Goal: Task Accomplishment & Management: Complete application form

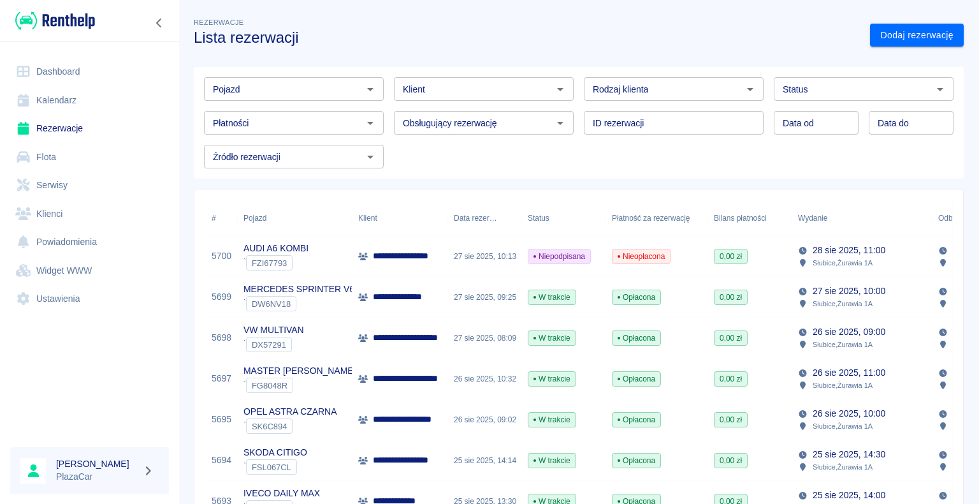
scroll to position [64, 0]
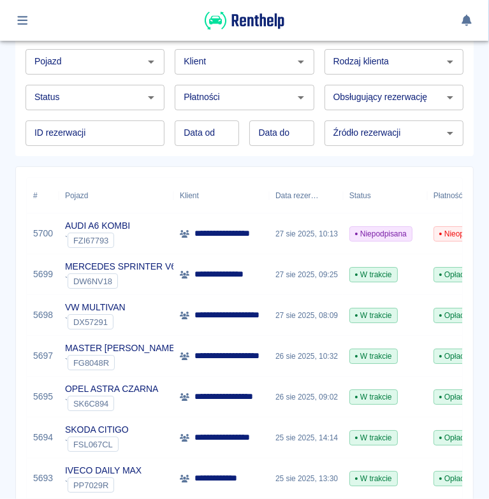
click at [106, 15] on div at bounding box center [244, 20] width 458 height 21
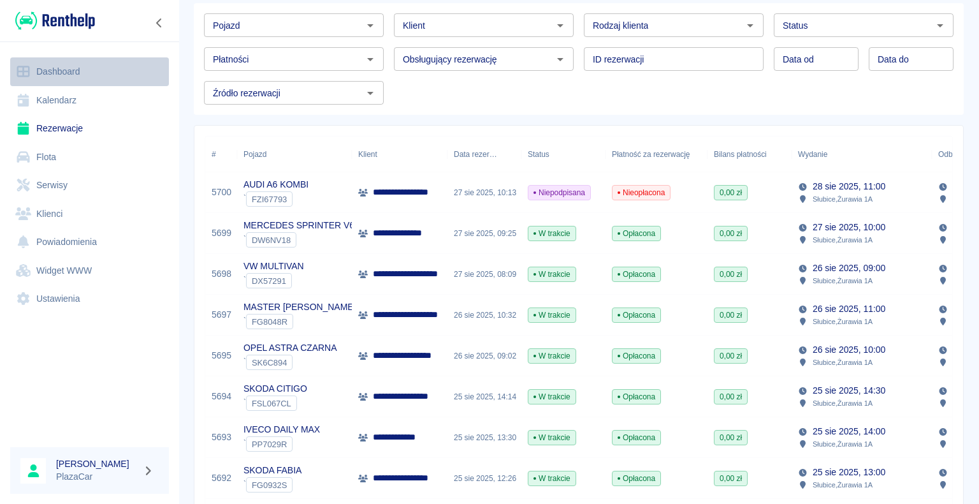
click at [71, 73] on link "Dashboard" at bounding box center [89, 71] width 159 height 29
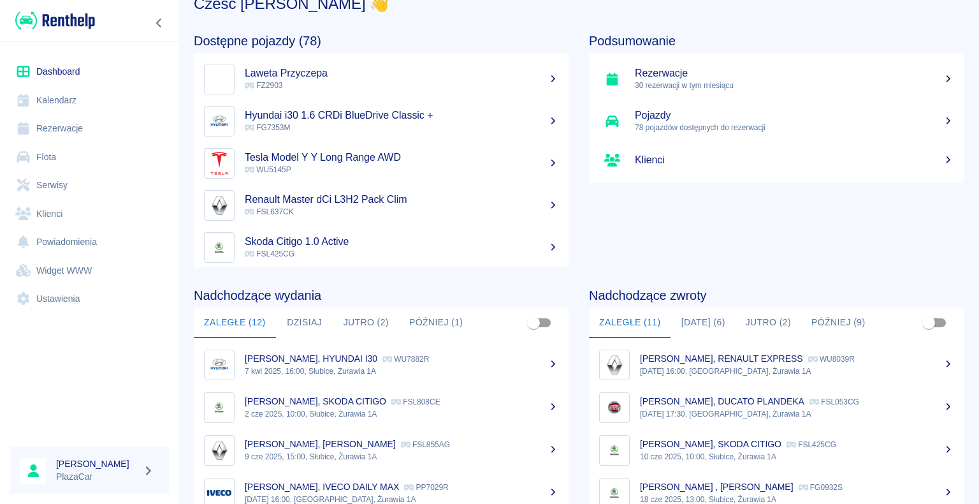
scroll to position [64, 0]
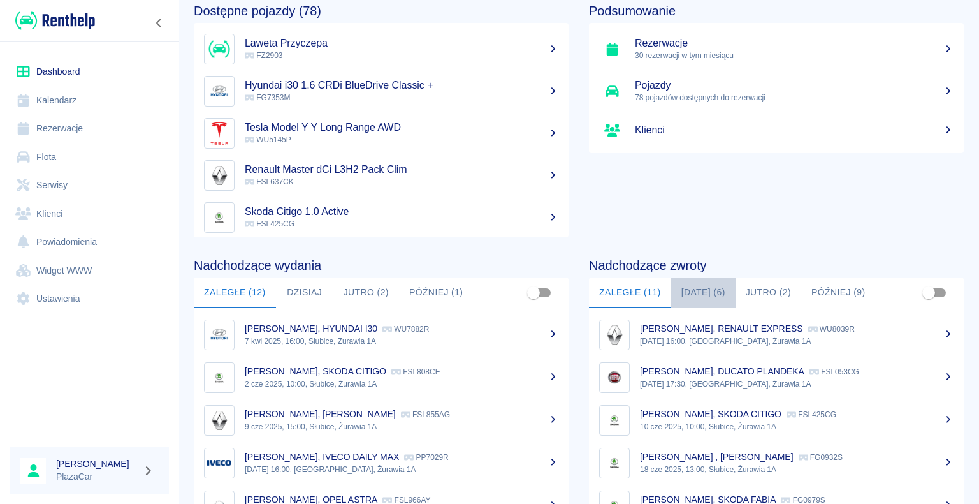
click at [698, 288] on button "[DATE] (6)" at bounding box center [703, 292] width 64 height 31
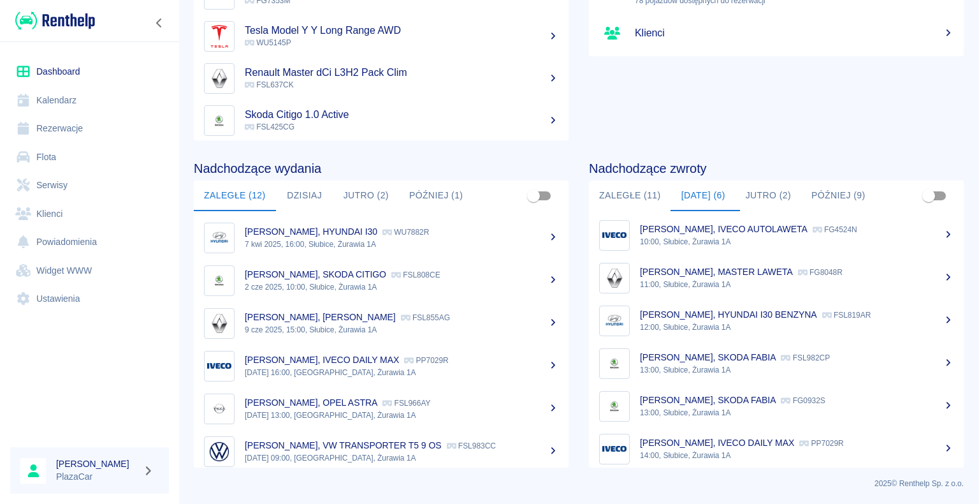
scroll to position [0, 0]
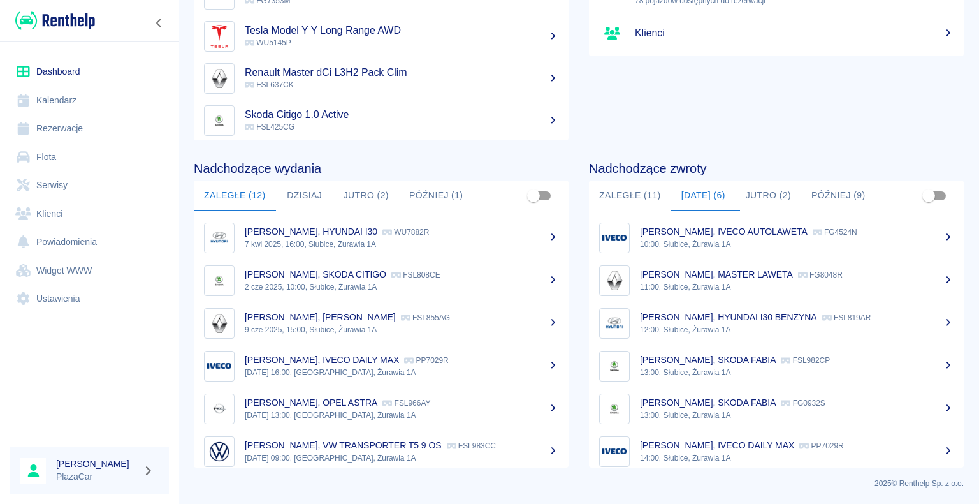
click at [695, 238] on p "10:00, Słubice, Żurawia 1A" at bounding box center [797, 243] width 314 height 11
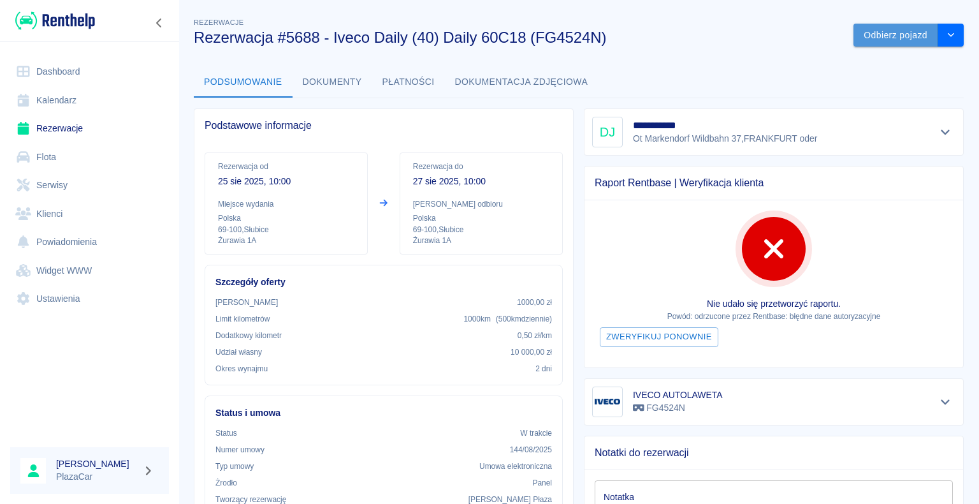
click at [866, 38] on button "Odbierz pojazd" at bounding box center [896, 36] width 85 height 24
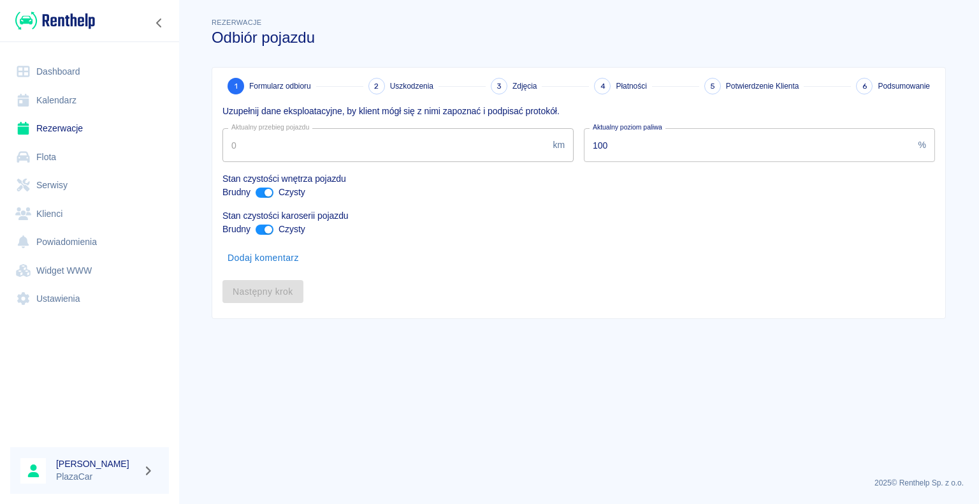
type input "328617"
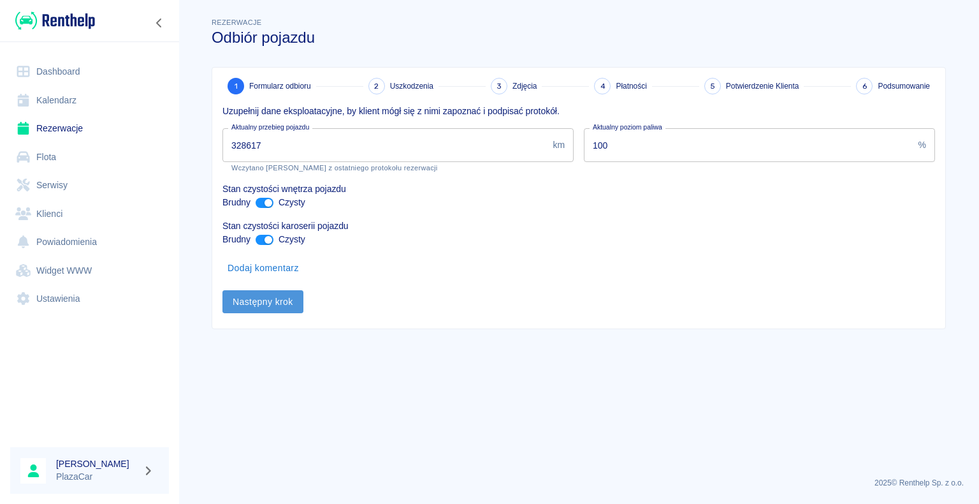
click at [260, 300] on button "Następny krok" at bounding box center [263, 302] width 81 height 24
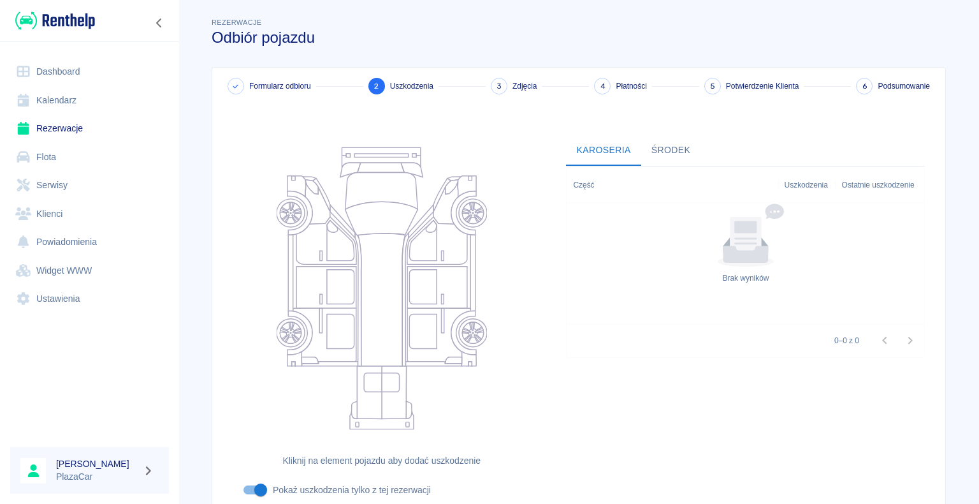
scroll to position [105, 0]
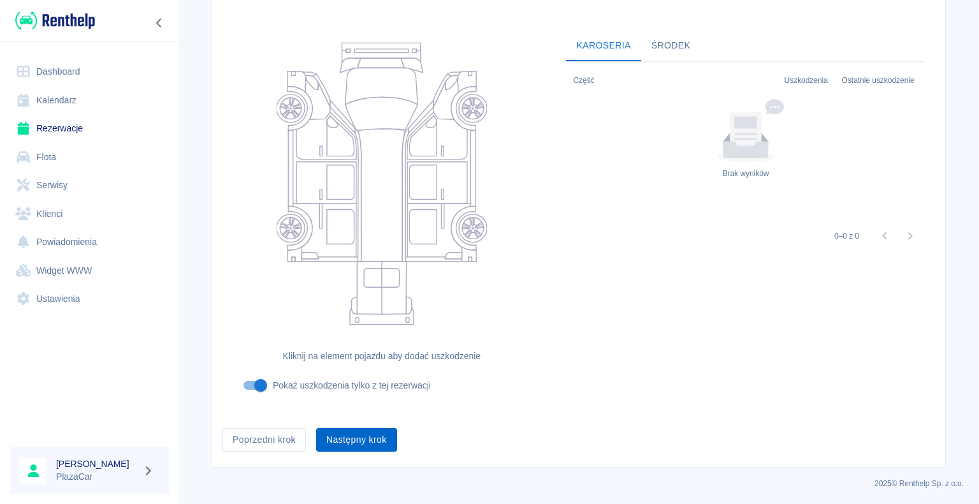
click at [349, 441] on button "Następny krok" at bounding box center [356, 440] width 81 height 24
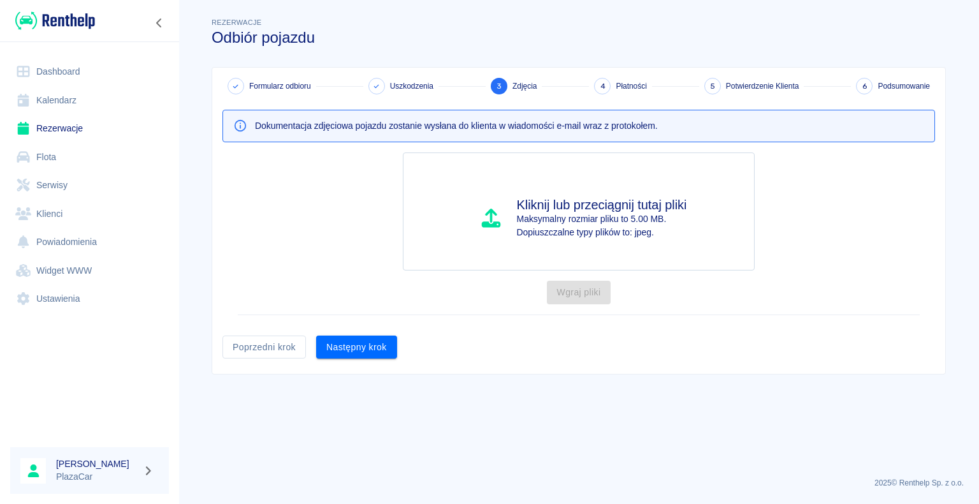
scroll to position [0, 0]
click at [356, 343] on button "Następny krok" at bounding box center [356, 347] width 81 height 24
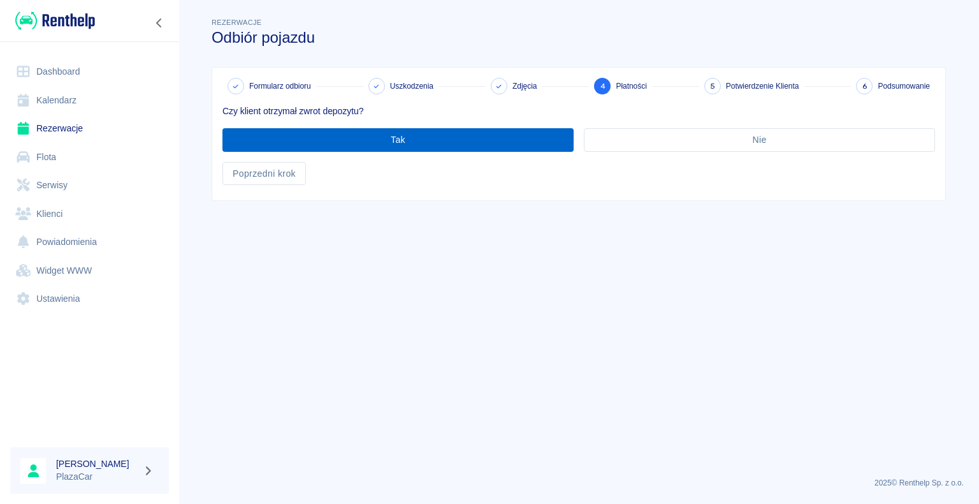
click at [400, 136] on button "Tak" at bounding box center [398, 140] width 351 height 24
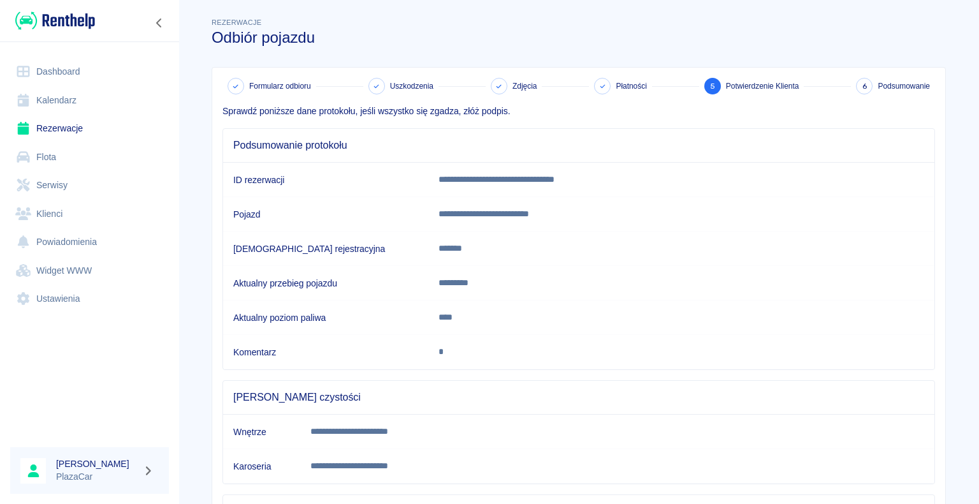
scroll to position [178, 0]
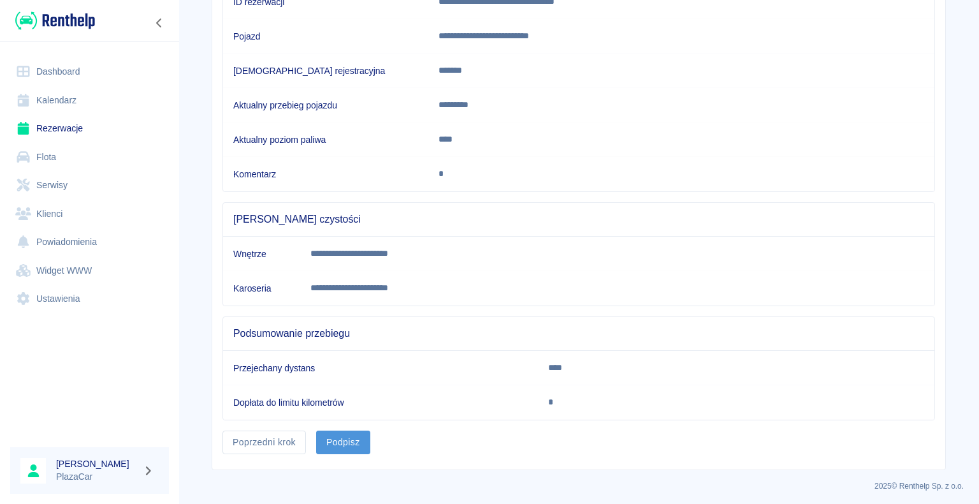
click at [332, 442] on button "Podpisz" at bounding box center [343, 442] width 54 height 24
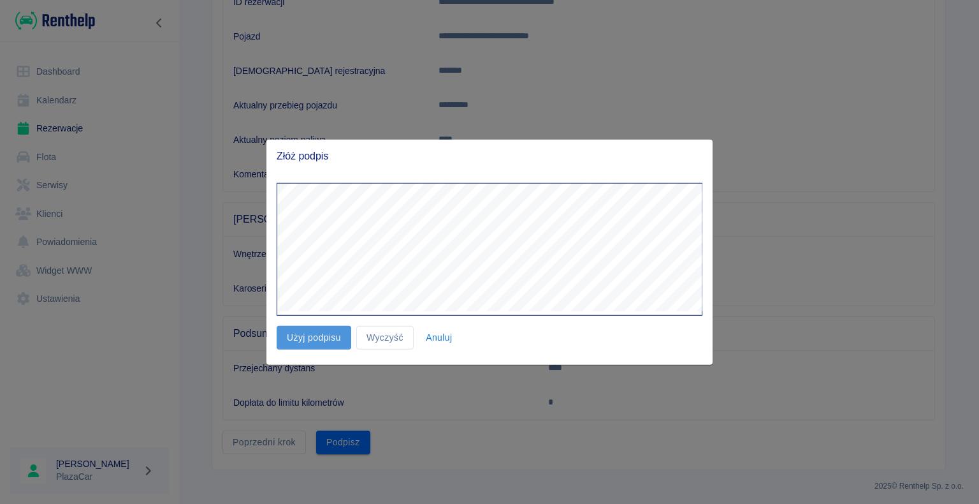
click at [321, 333] on button "Użyj podpisu" at bounding box center [314, 338] width 75 height 24
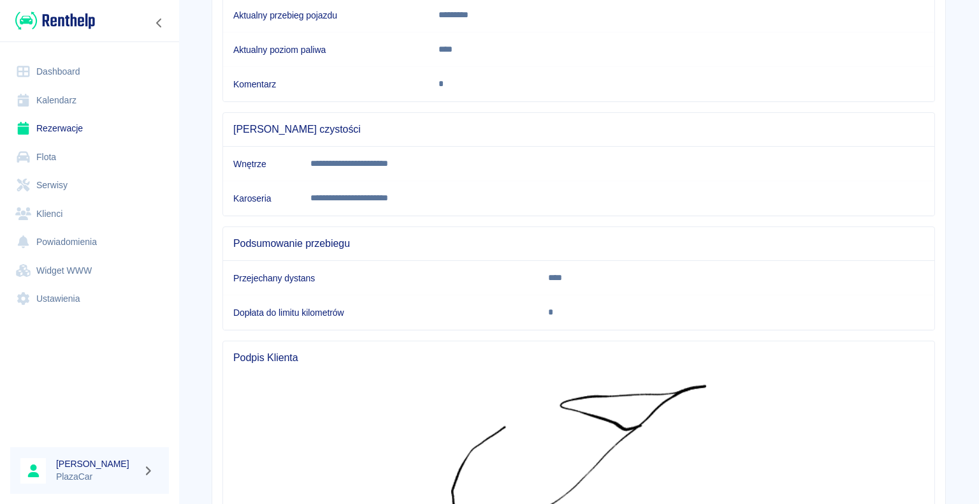
scroll to position [432, 0]
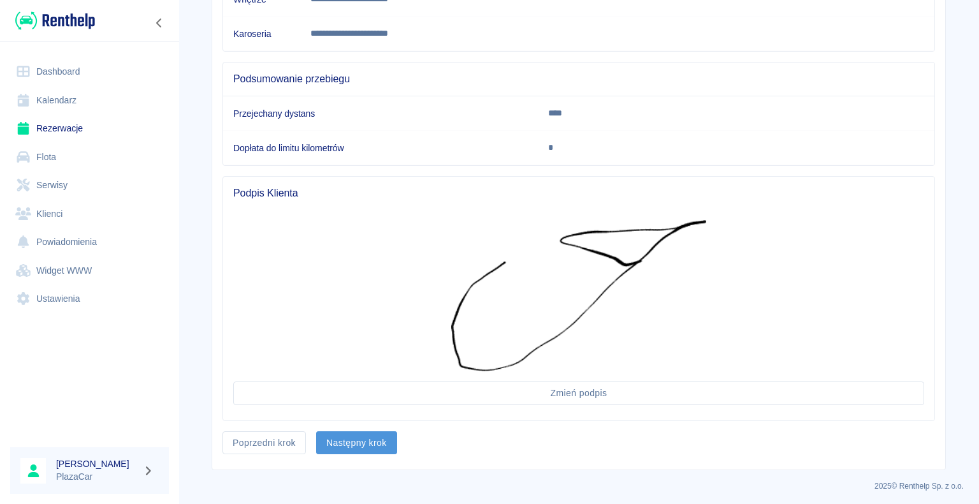
click at [345, 440] on button "Następny krok" at bounding box center [356, 443] width 81 height 24
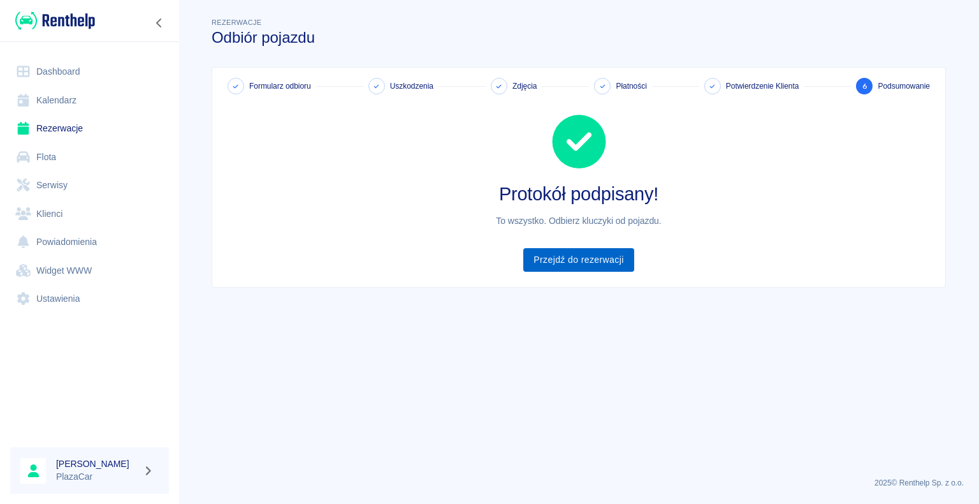
click at [580, 263] on link "Przejdź do rezerwacji" at bounding box center [579, 260] width 110 height 24
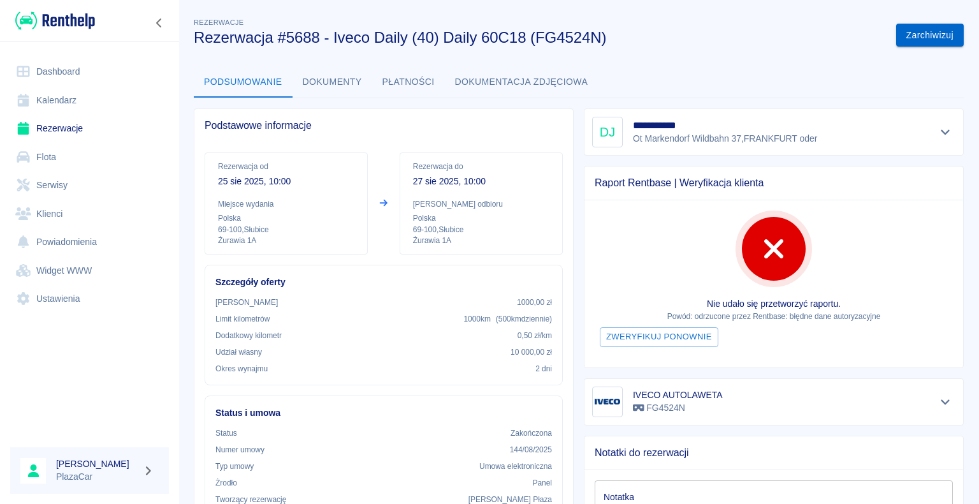
click at [907, 31] on button "Zarchiwizuj" at bounding box center [931, 36] width 68 height 24
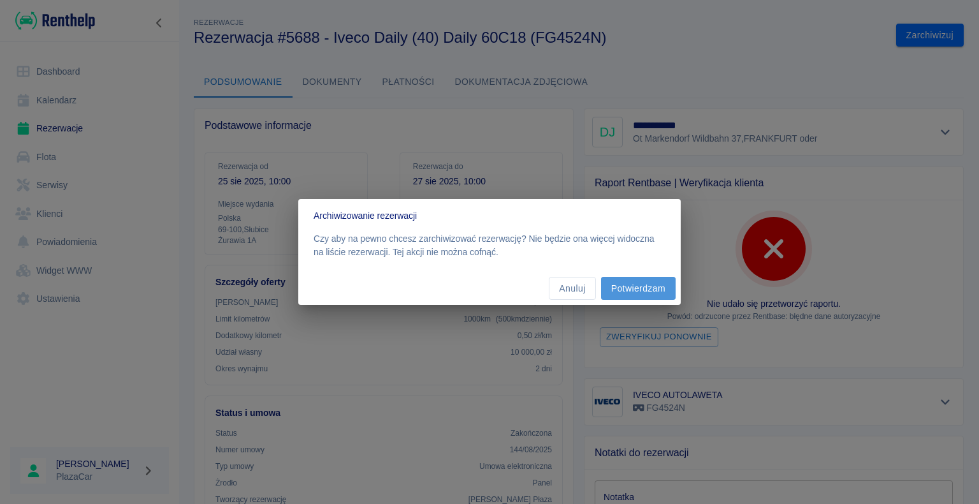
click at [633, 289] on button "Potwierdzam" at bounding box center [638, 289] width 75 height 24
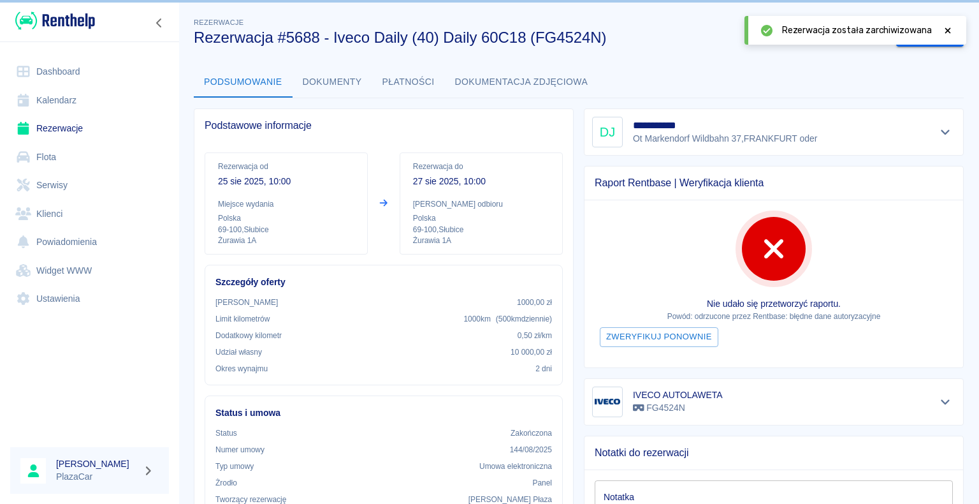
click at [947, 30] on icon at bounding box center [947, 30] width 11 height 9
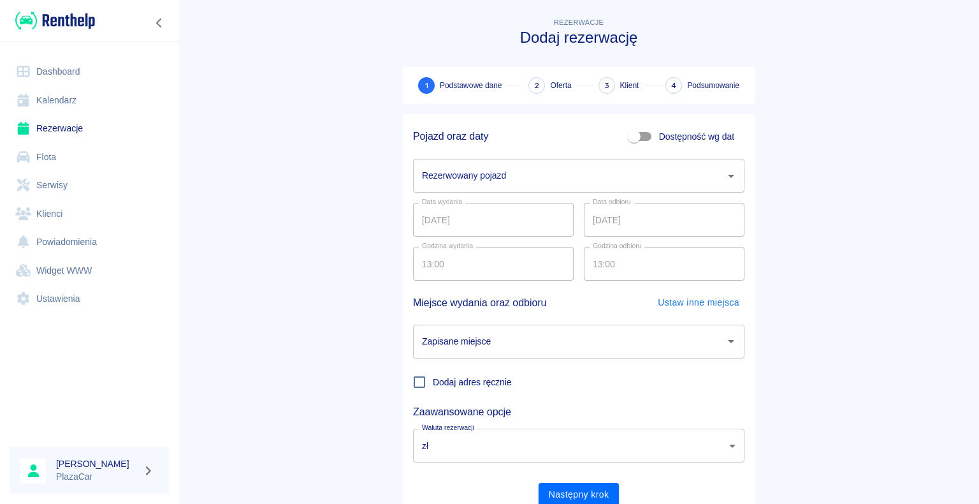
click at [293, 198] on main "Rezerwacje Dodaj rezerwację 1 Podstawowe dane 2 Oferta 3 Klient 4 Podsumowanie …" at bounding box center [579, 265] width 801 height 501
click at [59, 70] on link "Dashboard" at bounding box center [89, 71] width 159 height 29
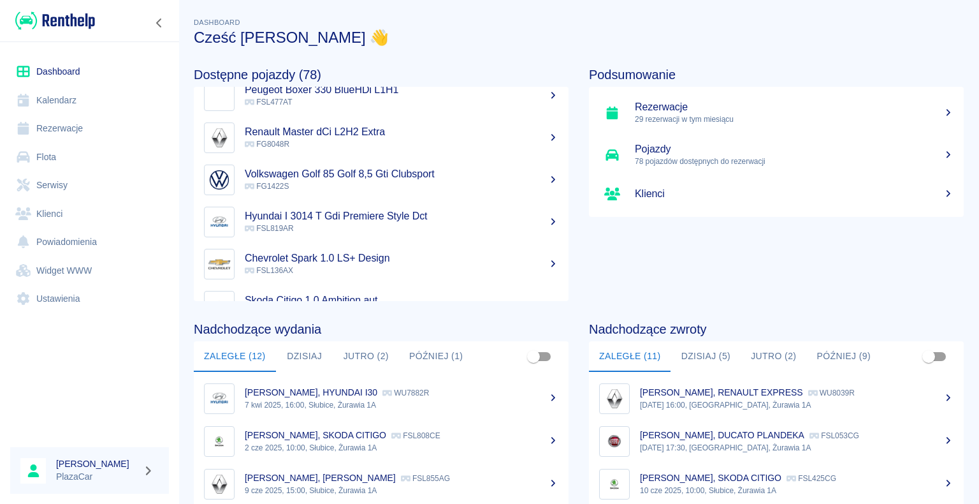
scroll to position [319, 0]
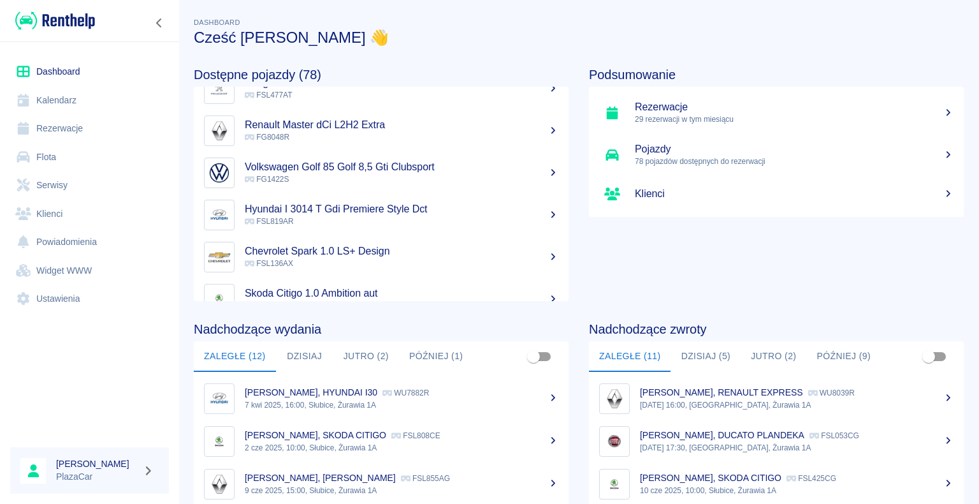
click at [703, 355] on button "Dzisiaj (5)" at bounding box center [706, 356] width 70 height 31
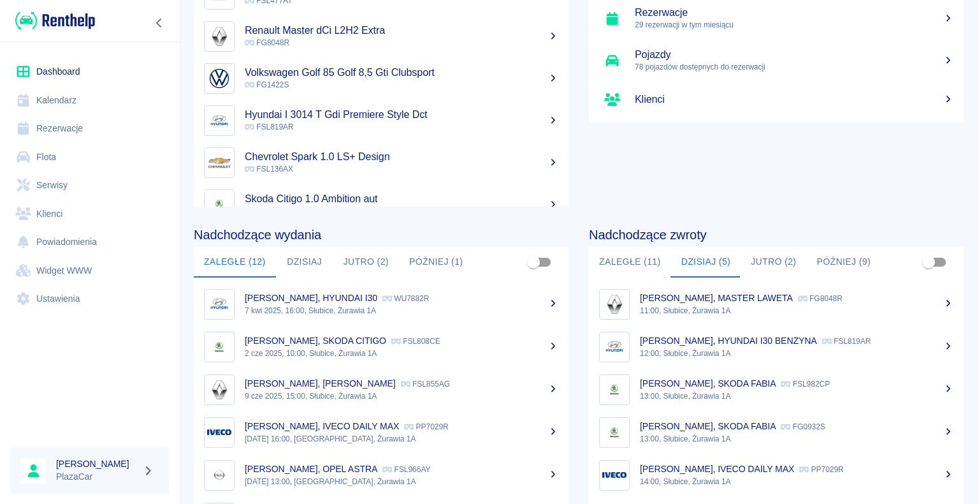
scroll to position [161, 0]
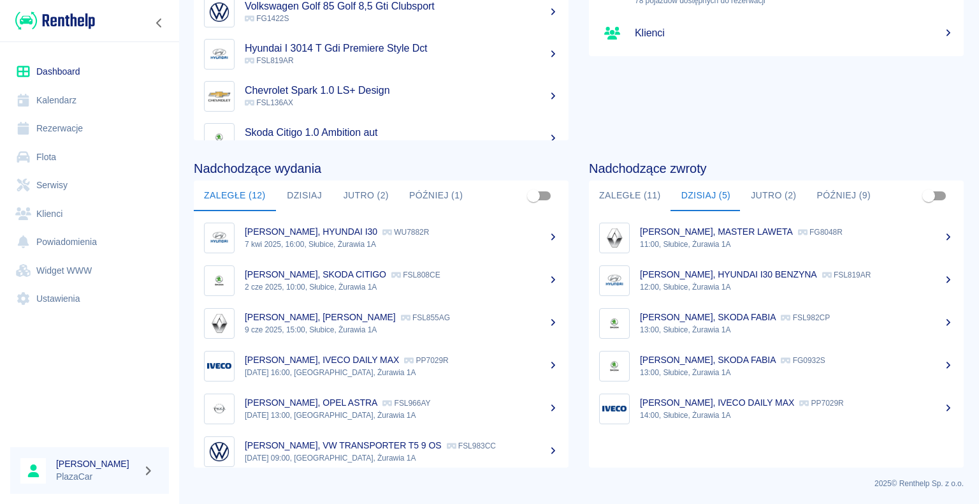
click at [778, 228] on p "[PERSON_NAME], MASTER LAWETA" at bounding box center [716, 231] width 153 height 10
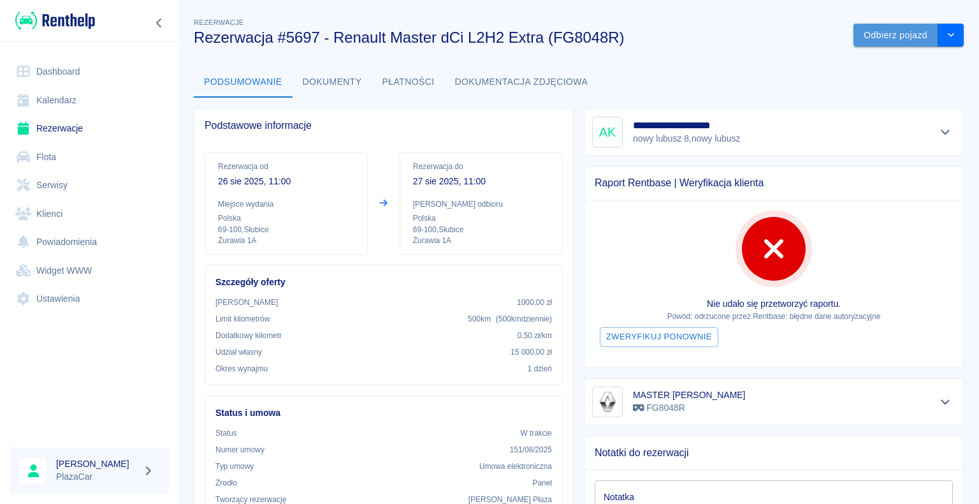
click at [881, 32] on button "Odbierz pojazd" at bounding box center [896, 36] width 85 height 24
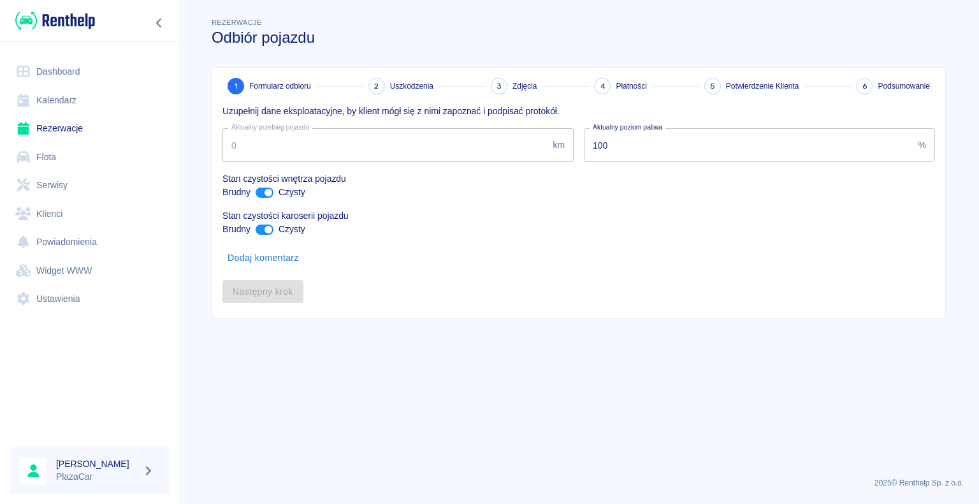
type input "12934"
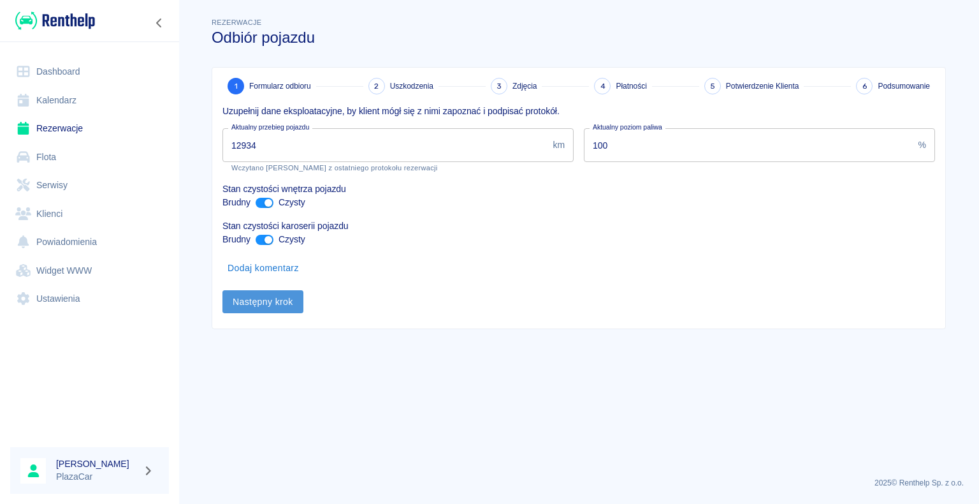
click at [261, 302] on button "Następny krok" at bounding box center [263, 302] width 81 height 24
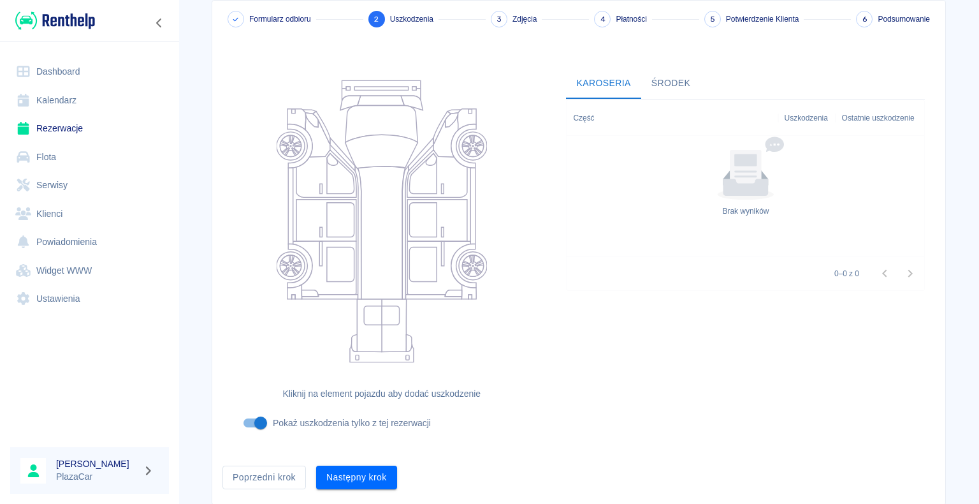
scroll to position [105, 0]
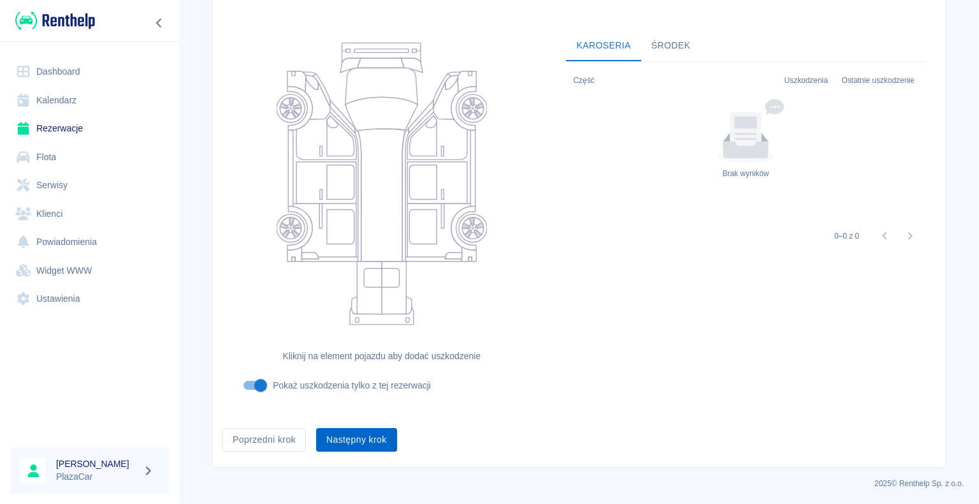
click at [349, 437] on button "Następny krok" at bounding box center [356, 440] width 81 height 24
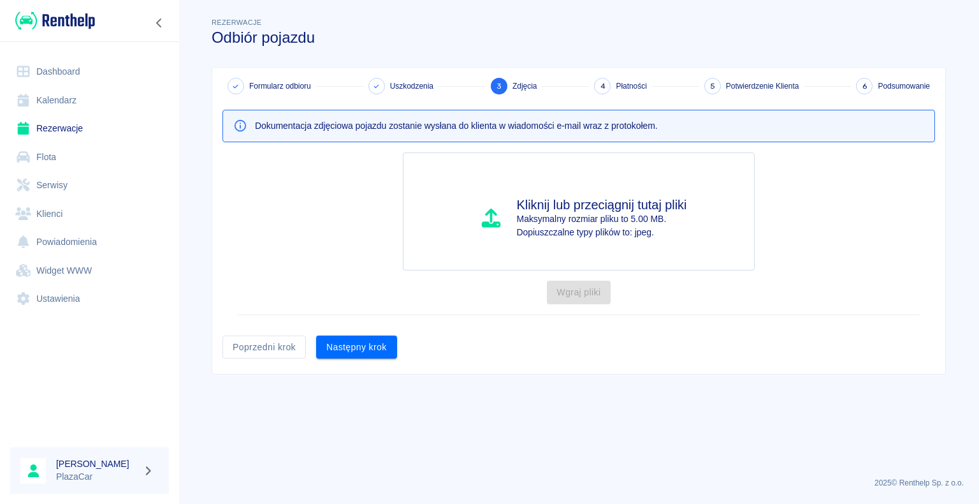
scroll to position [0, 0]
click at [362, 344] on button "Następny krok" at bounding box center [356, 347] width 81 height 24
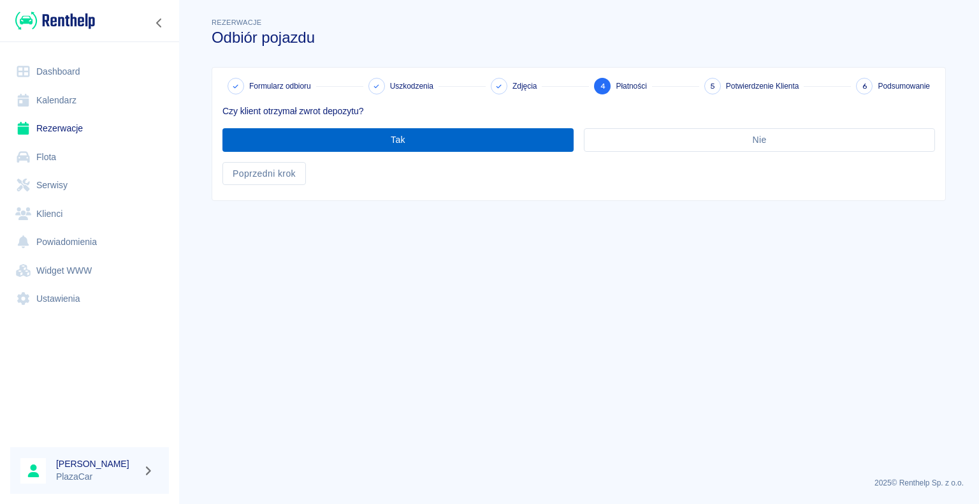
click at [400, 134] on button "Tak" at bounding box center [398, 140] width 351 height 24
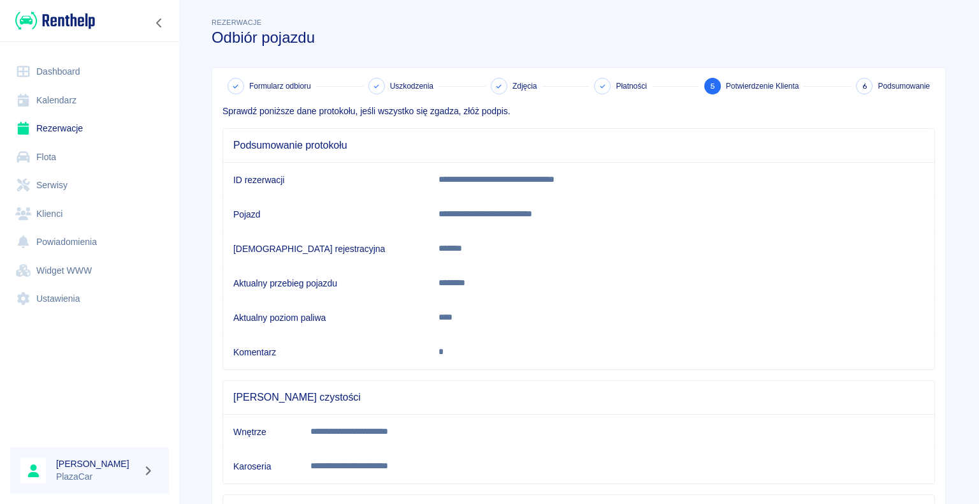
scroll to position [178, 0]
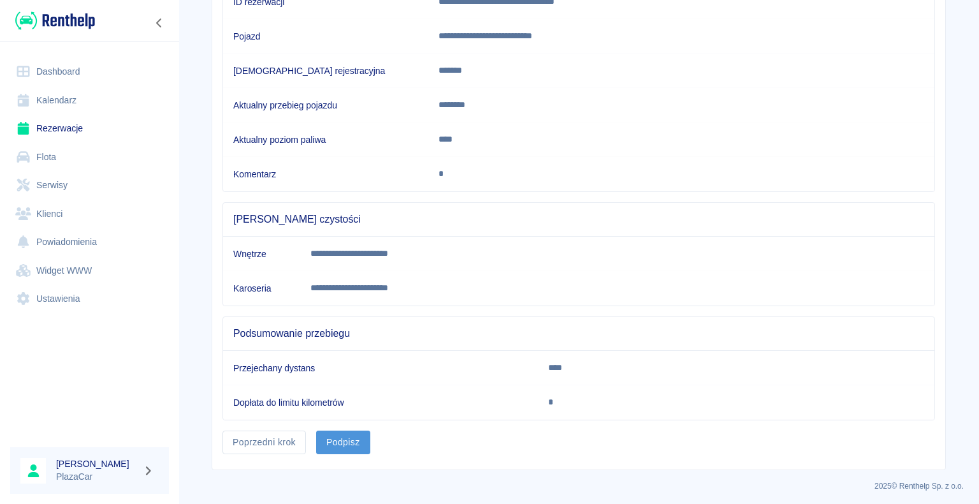
click at [344, 439] on button "Podpisz" at bounding box center [343, 442] width 54 height 24
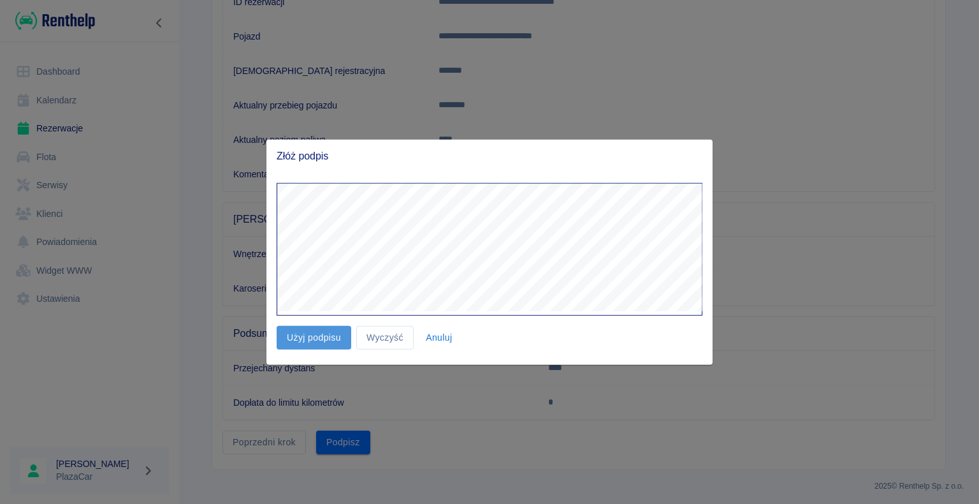
click at [316, 338] on button "Użyj podpisu" at bounding box center [314, 338] width 75 height 24
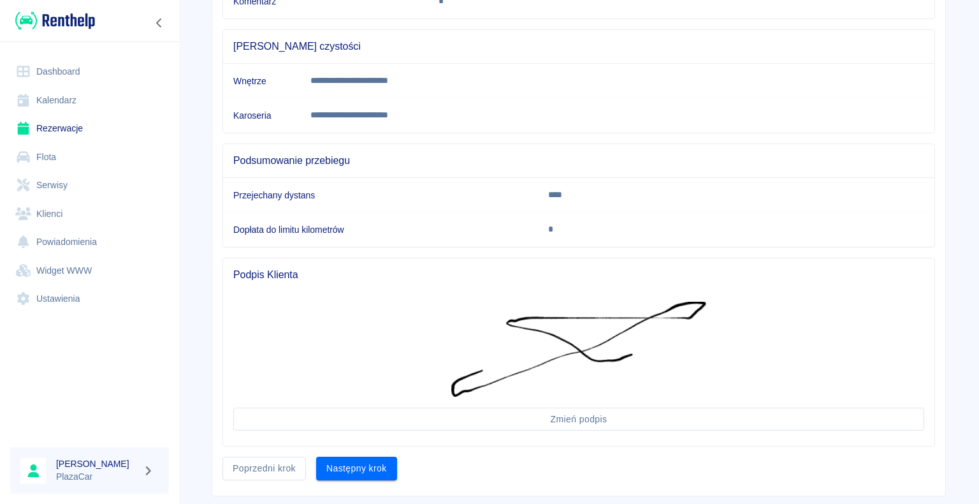
scroll to position [376, 0]
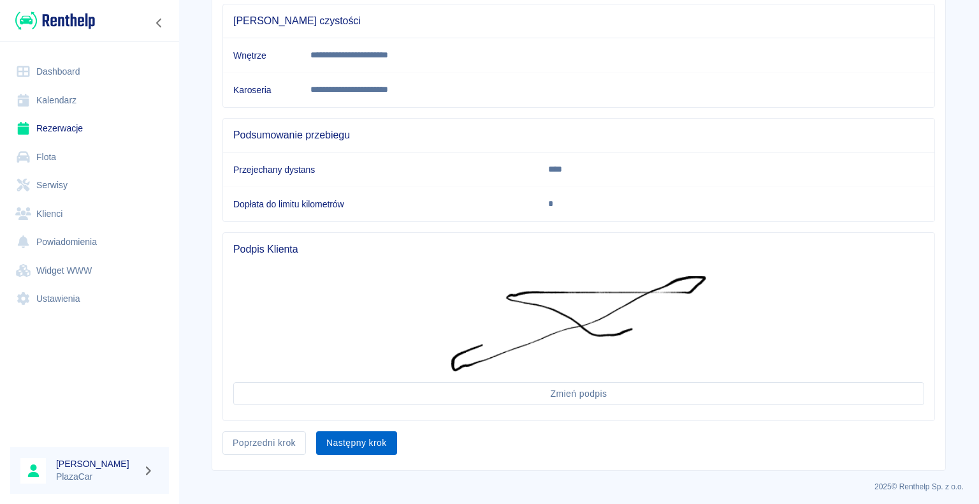
click at [352, 437] on button "Następny krok" at bounding box center [356, 443] width 81 height 24
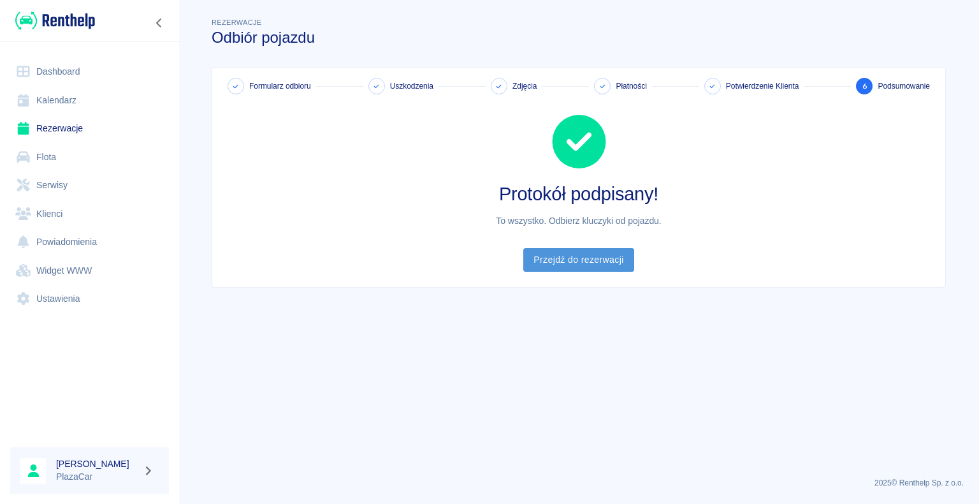
click at [569, 261] on link "Przejdź do rezerwacji" at bounding box center [579, 260] width 110 height 24
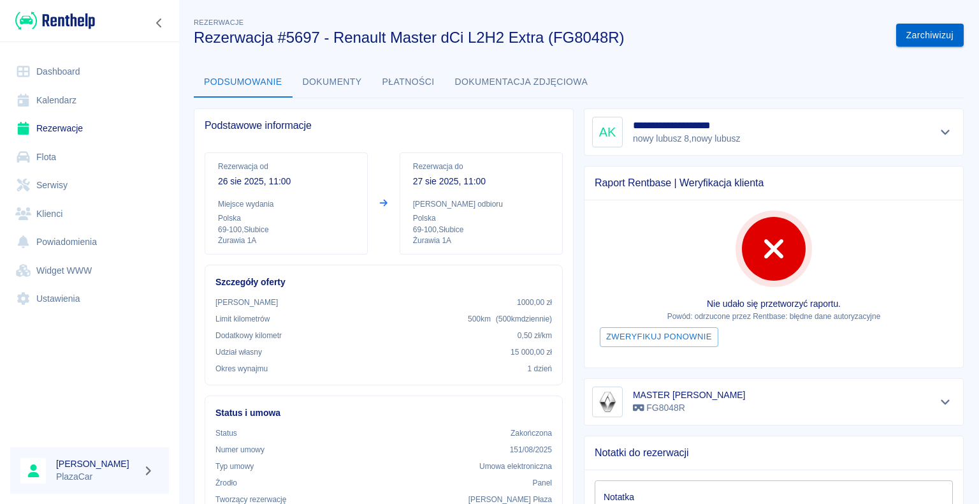
click at [920, 24] on div "Zarchiwizuj" at bounding box center [925, 30] width 78 height 34
click at [920, 30] on button "Zarchiwizuj" at bounding box center [931, 36] width 68 height 24
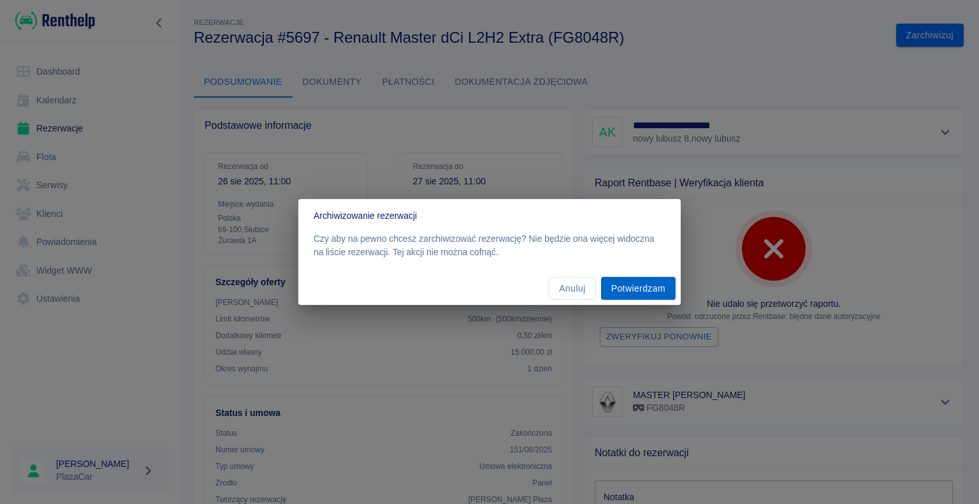
click at [637, 286] on button "Potwierdzam" at bounding box center [638, 289] width 75 height 24
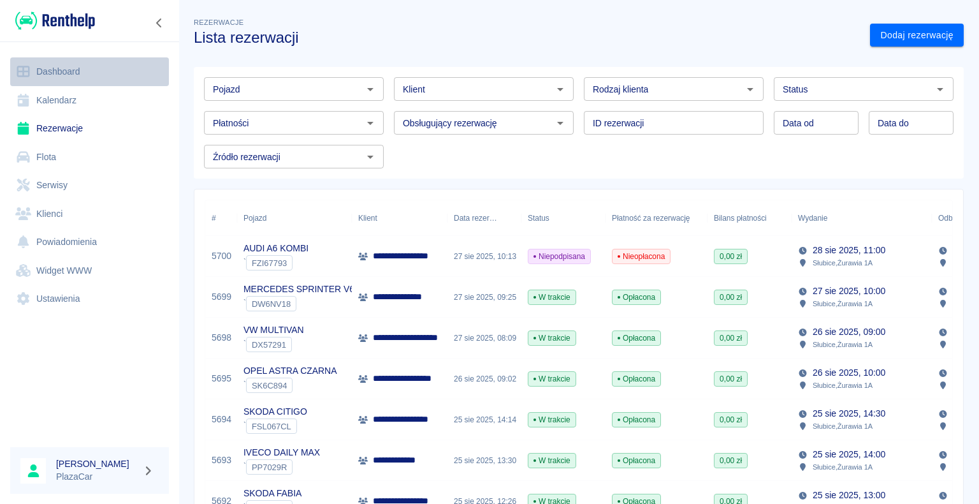
click at [50, 73] on link "Dashboard" at bounding box center [89, 71] width 159 height 29
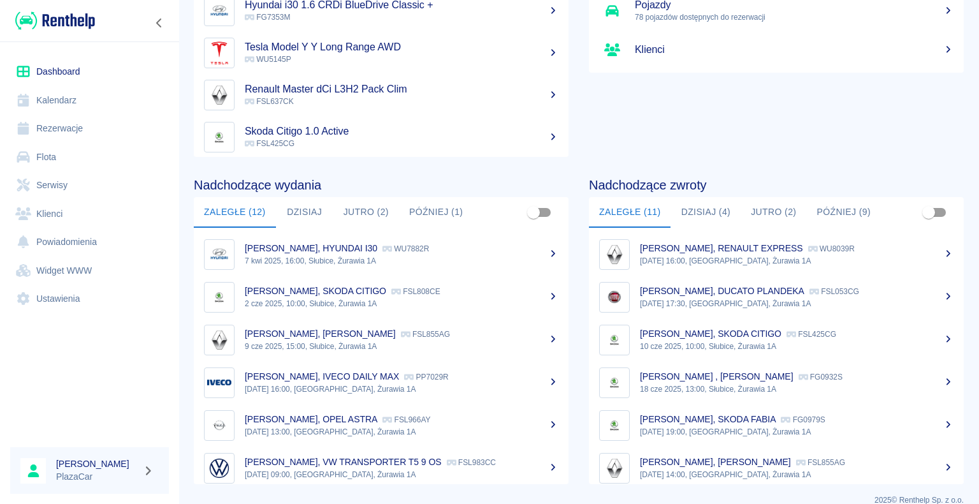
scroll to position [161, 0]
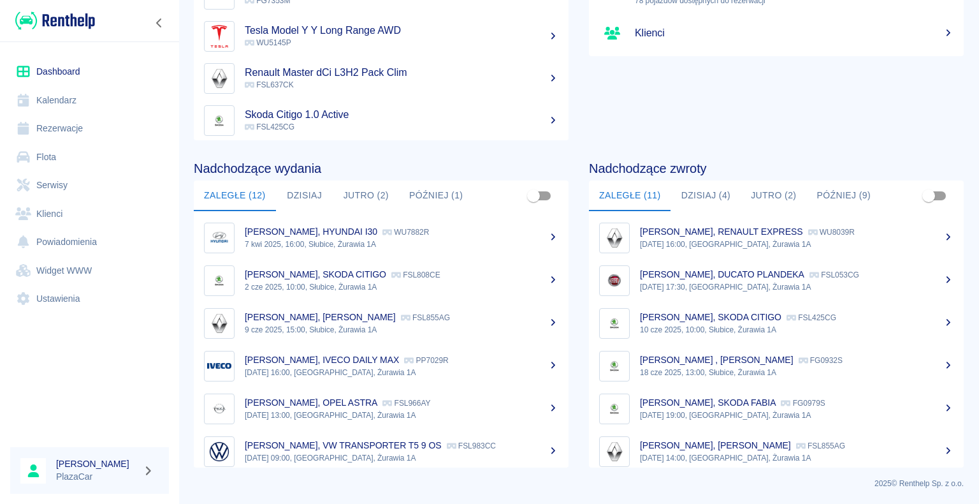
click at [697, 198] on button "Dzisiaj (4)" at bounding box center [706, 195] width 70 height 31
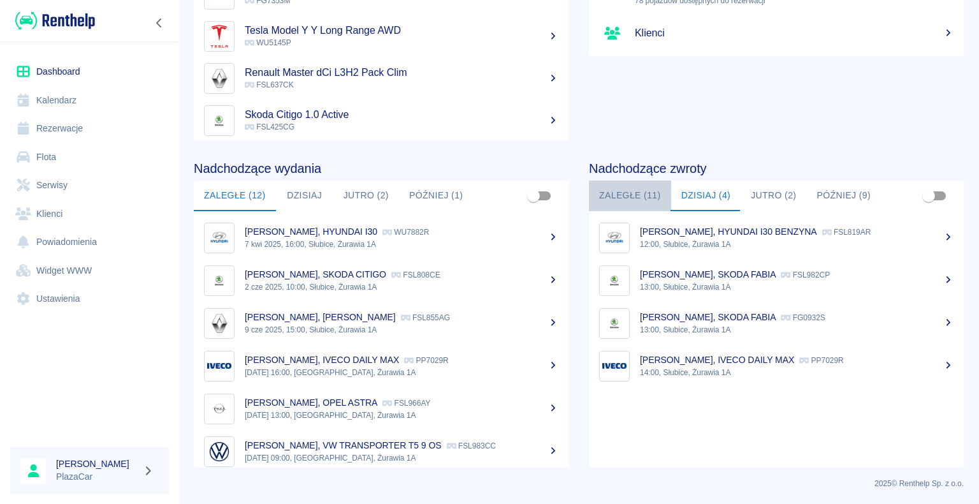
click at [626, 194] on button "Zaległe (11)" at bounding box center [630, 195] width 82 height 31
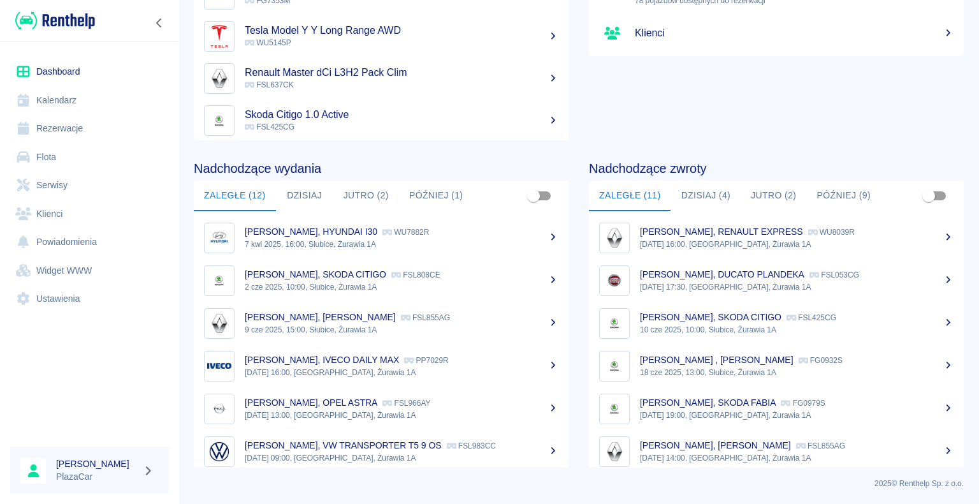
scroll to position [223, 0]
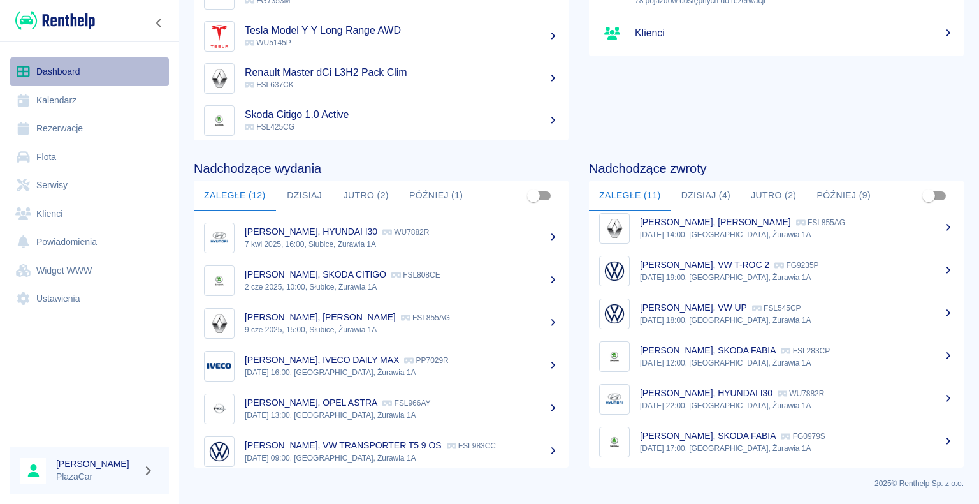
click at [54, 71] on link "Dashboard" at bounding box center [89, 71] width 159 height 29
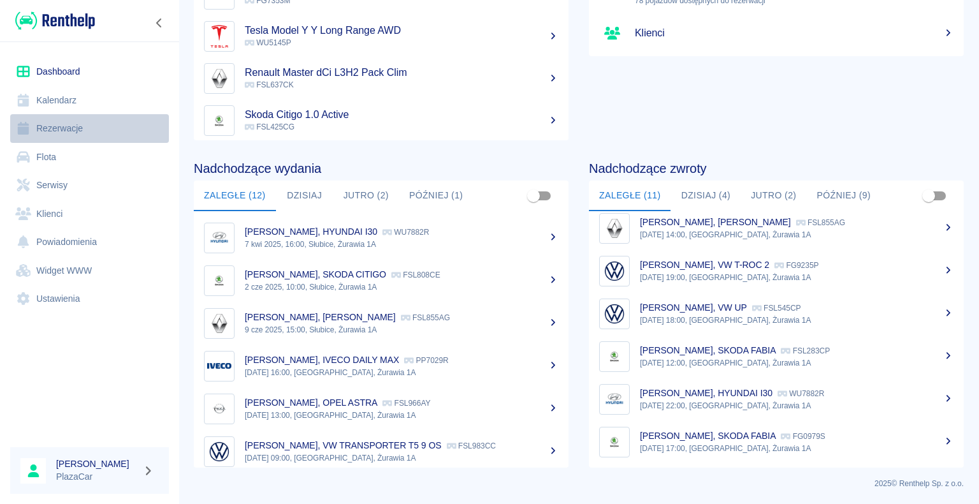
click at [51, 122] on link "Rezerwacje" at bounding box center [89, 128] width 159 height 29
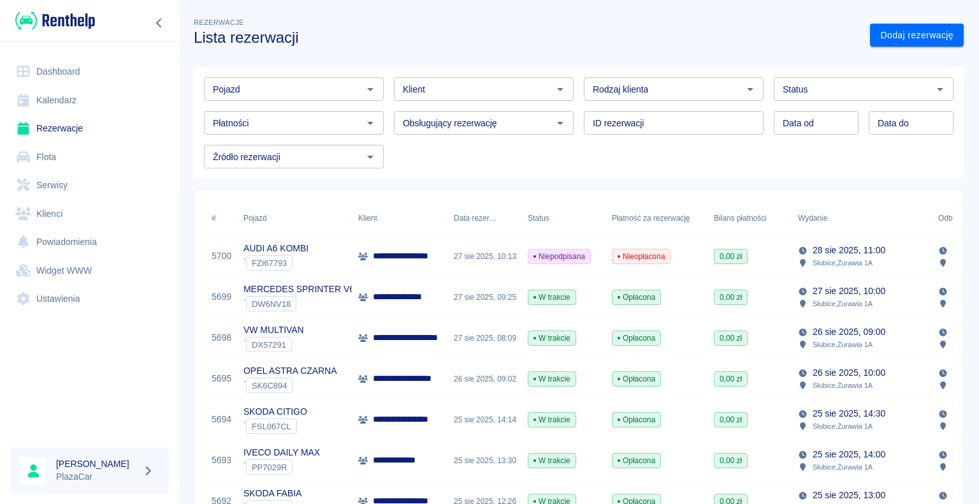
click at [393, 300] on p "**********" at bounding box center [405, 296] width 64 height 13
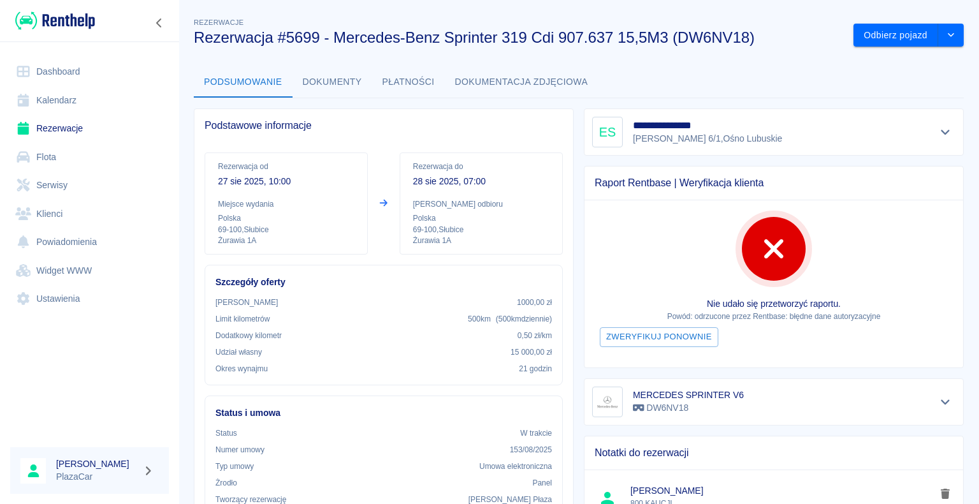
click at [49, 159] on link "Flota" at bounding box center [89, 157] width 159 height 29
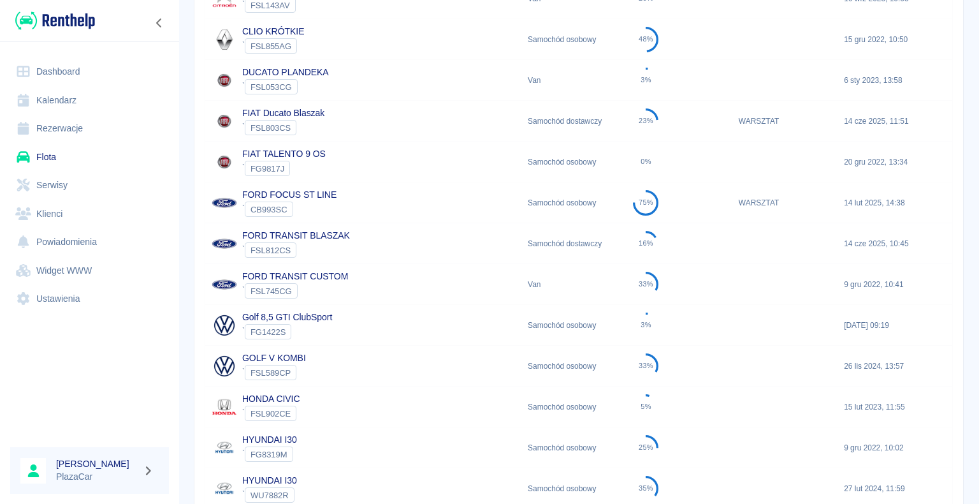
scroll to position [295, 0]
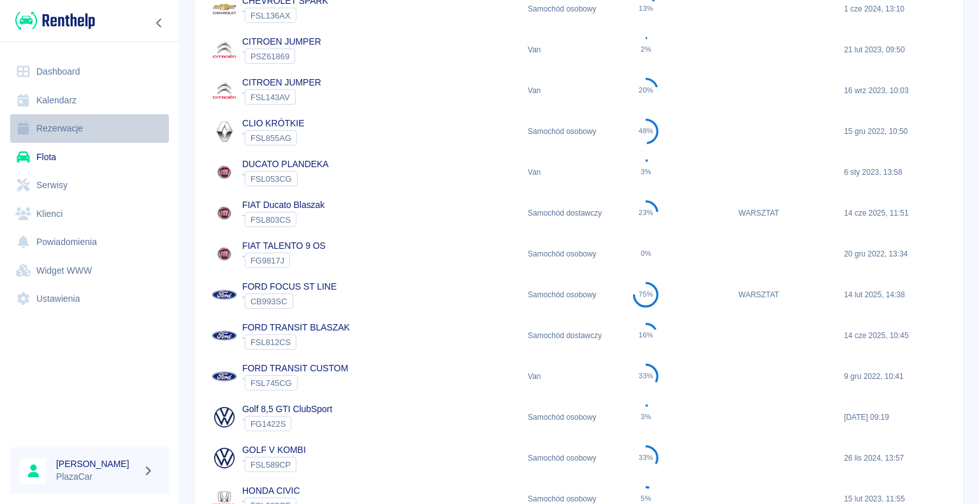
click at [69, 127] on link "Rezerwacje" at bounding box center [89, 128] width 159 height 29
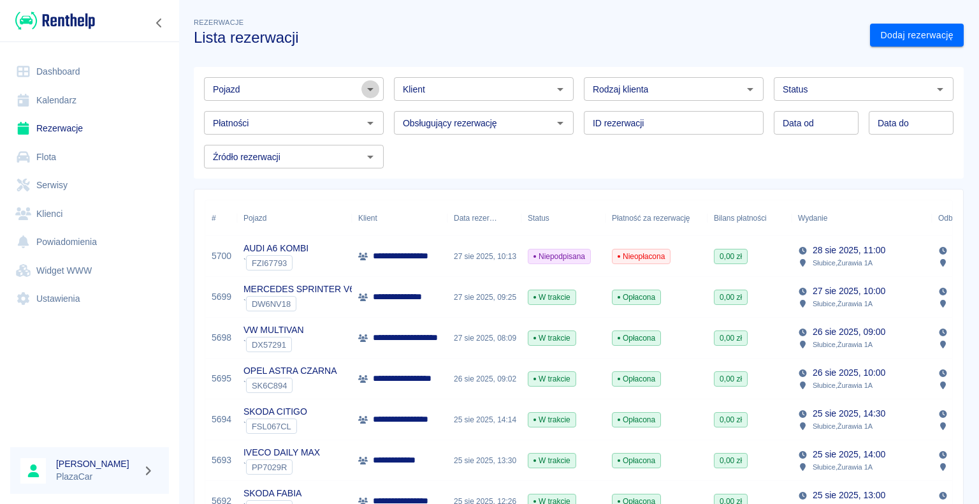
click at [368, 87] on icon "Otwórz" at bounding box center [370, 89] width 15 height 15
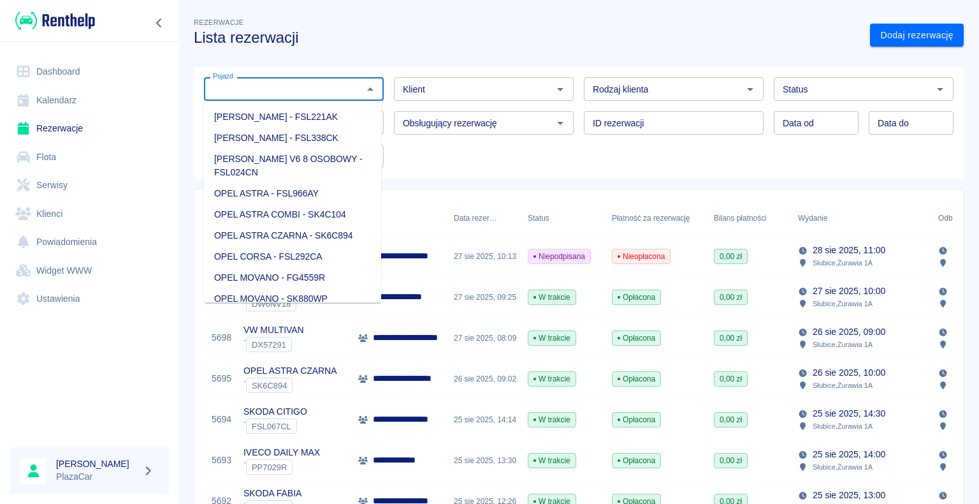
scroll to position [1148, 0]
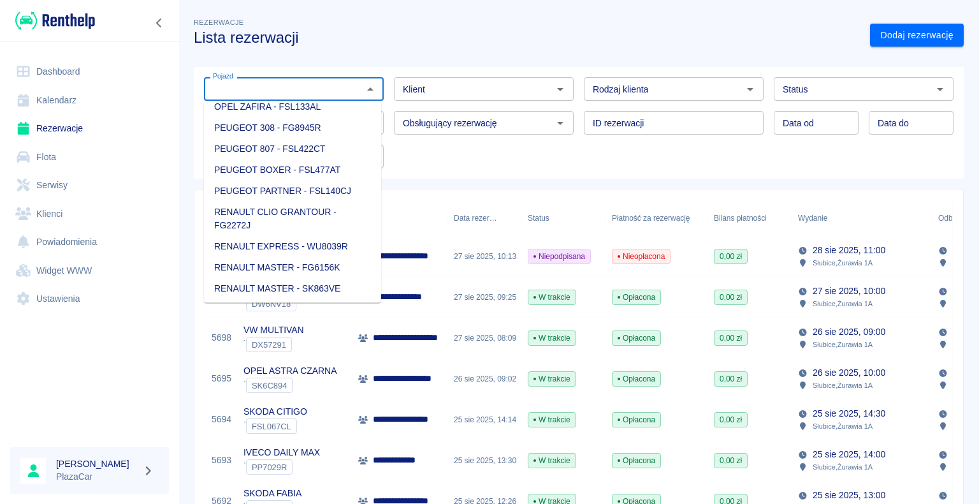
click at [325, 138] on li "PEUGEOT 308 - FG8945R" at bounding box center [292, 127] width 177 height 21
type input "PEUGEOT 308 - FG8945R"
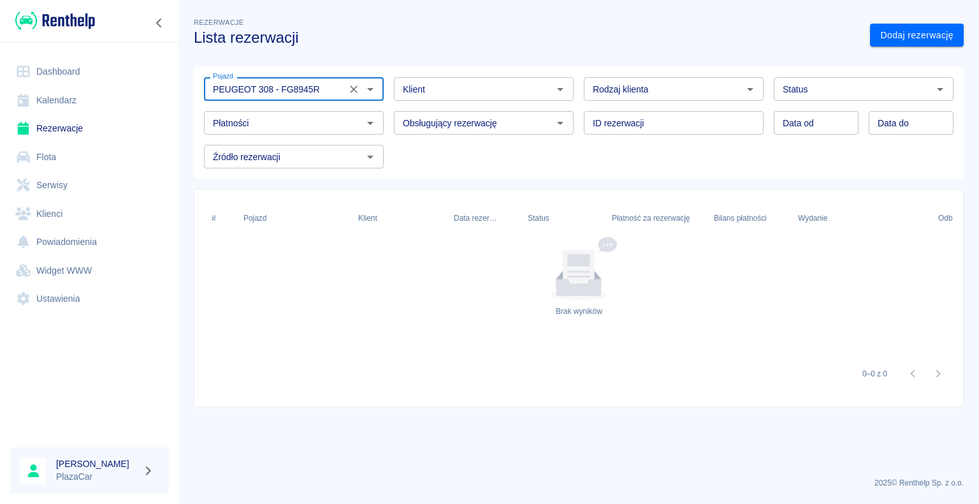
click at [749, 91] on icon "Otwórz" at bounding box center [750, 89] width 15 height 15
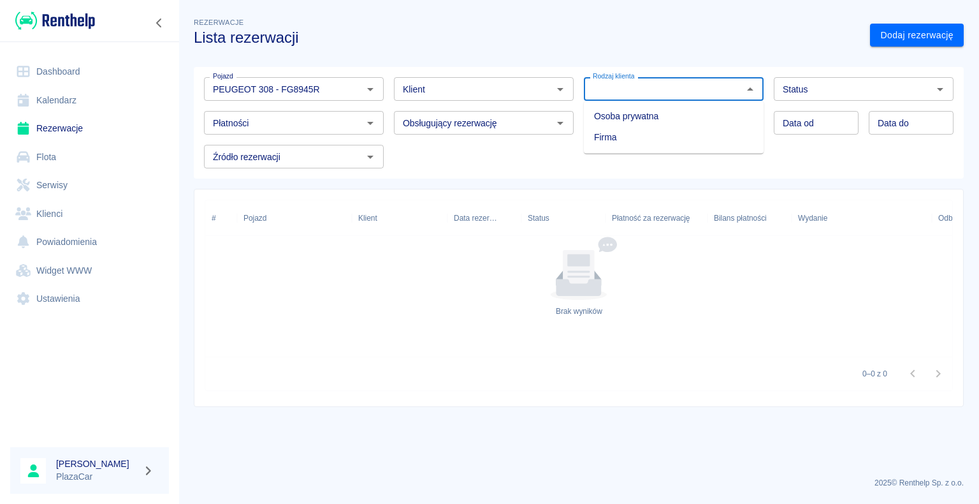
click at [940, 92] on icon "Otwórz" at bounding box center [940, 89] width 15 height 15
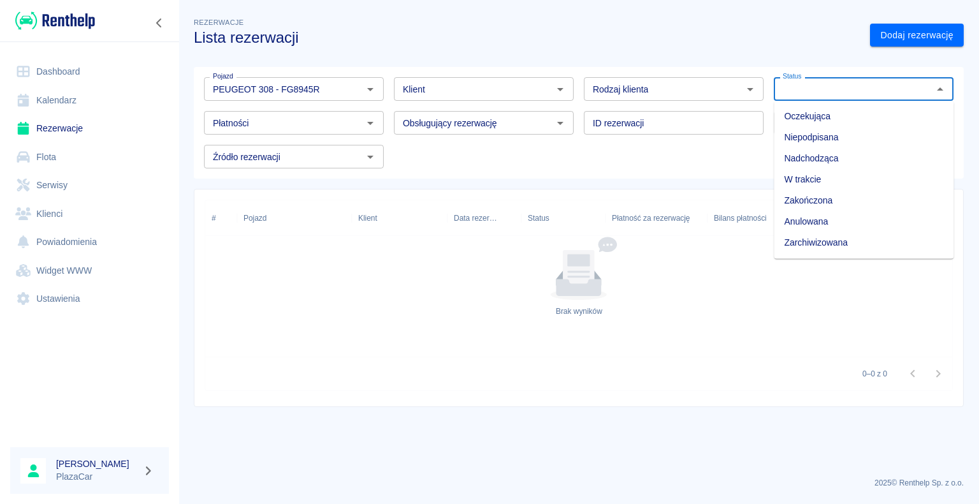
click at [869, 246] on li "Zarchiwizowana" at bounding box center [864, 242] width 180 height 21
type input "Zarchiwizowana"
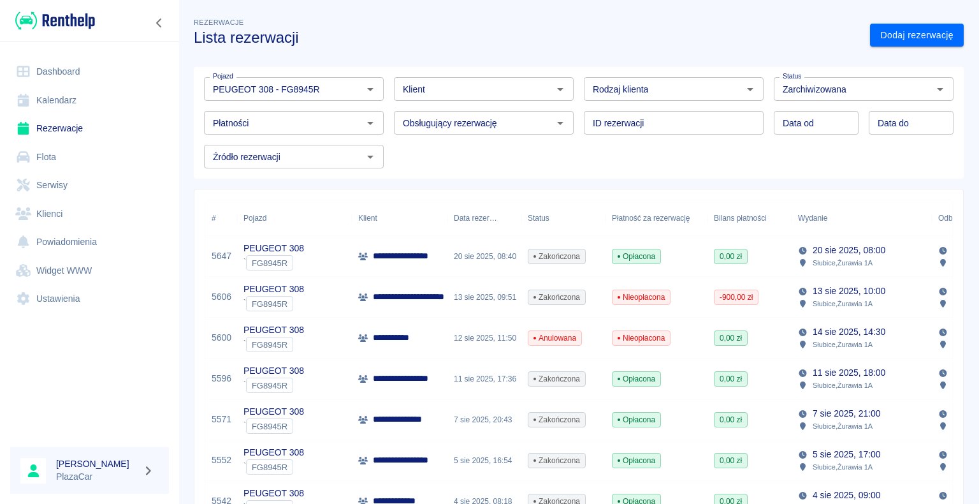
click at [613, 256] on span "Opłacona" at bounding box center [637, 256] width 48 height 11
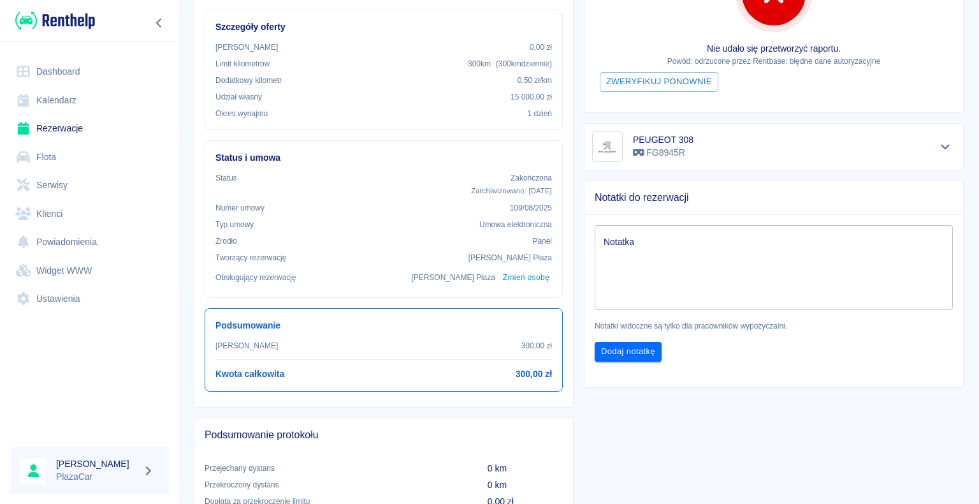
scroll to position [191, 0]
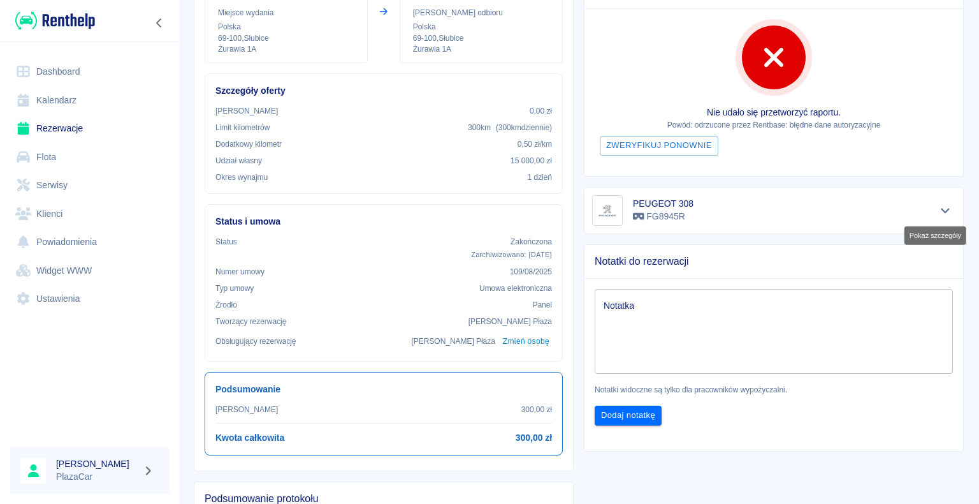
click at [939, 205] on icon "Pokaż szczegóły" at bounding box center [946, 210] width 15 height 11
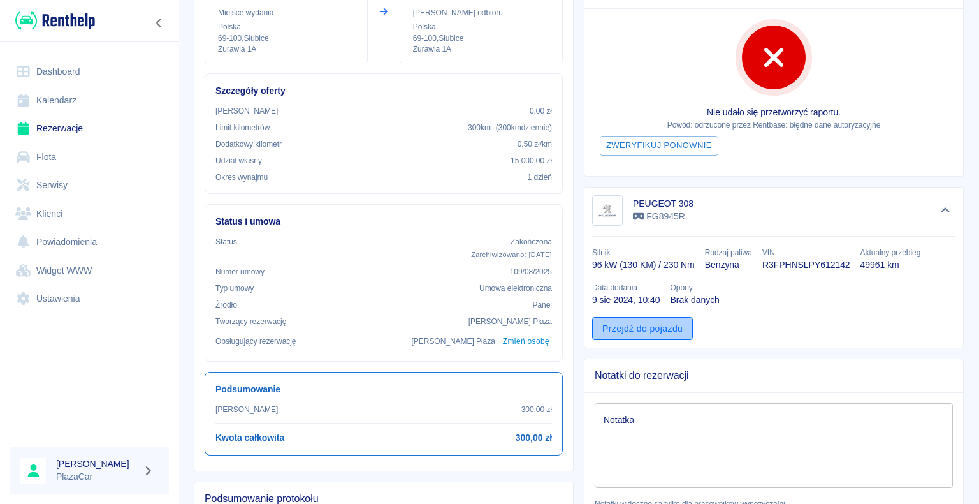
click at [636, 320] on link "Przejdź do pojazdu" at bounding box center [642, 329] width 101 height 24
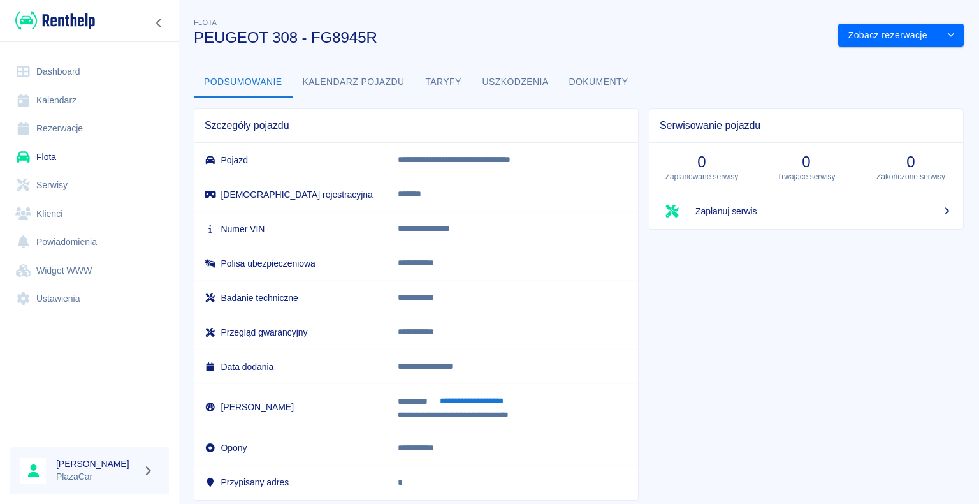
scroll to position [31, 0]
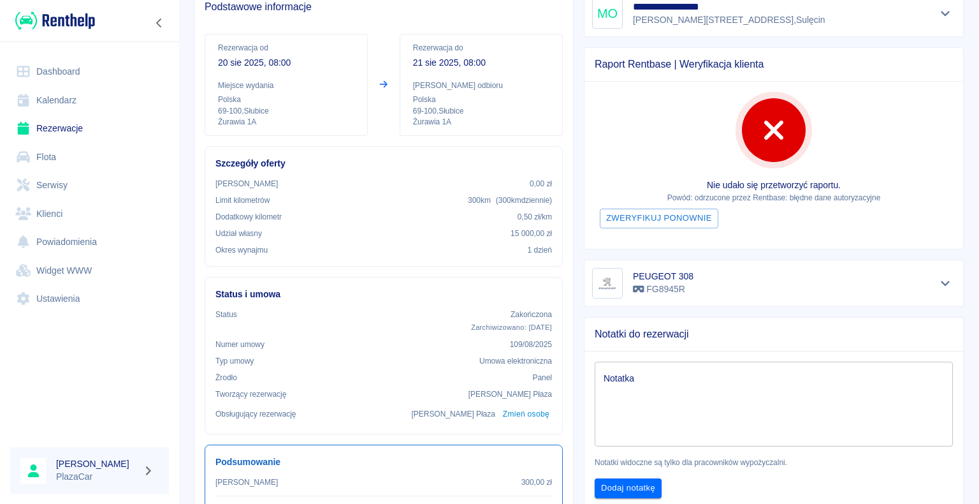
scroll to position [128, 0]
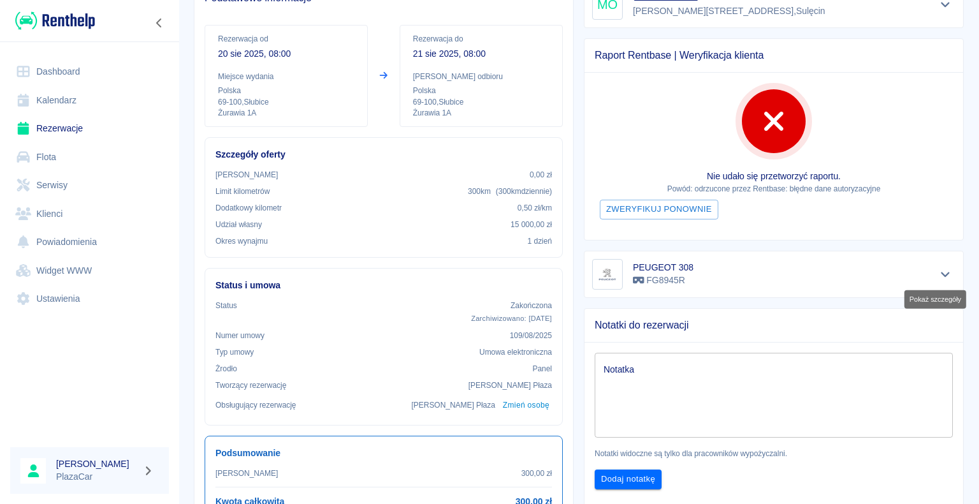
click at [941, 274] on icon "Pokaż szczegóły" at bounding box center [945, 274] width 9 height 5
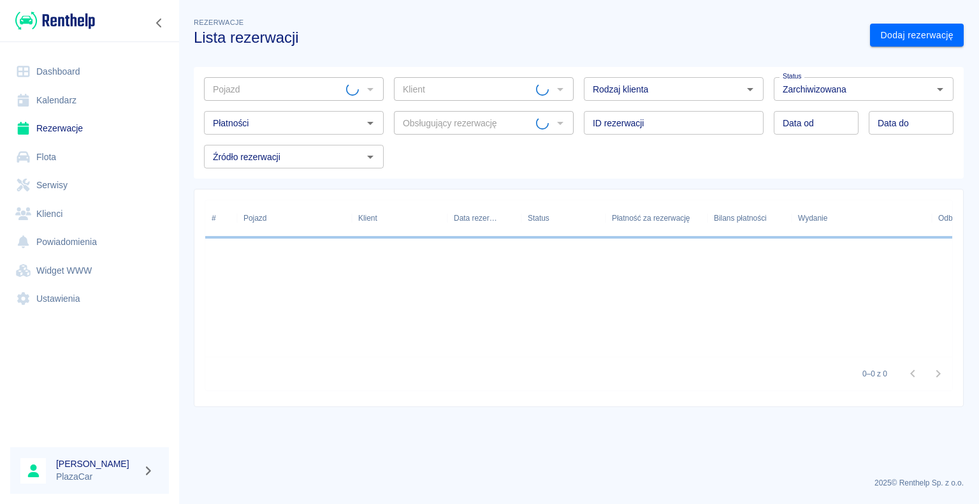
type input "PEUGEOT 308 - FG8945R"
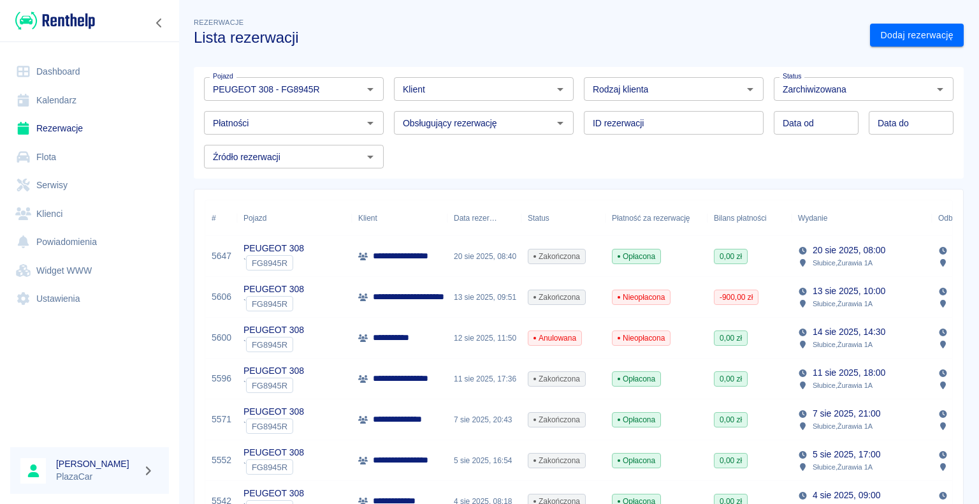
click at [332, 22] on div "Rezerwacje Lista rezerwacji" at bounding box center [522, 25] width 677 height 41
click at [374, 27] on div "Rezerwacje Lista rezerwacji" at bounding box center [522, 25] width 677 height 41
click at [348, 88] on icon "Wyczyść" at bounding box center [354, 89] width 13 height 13
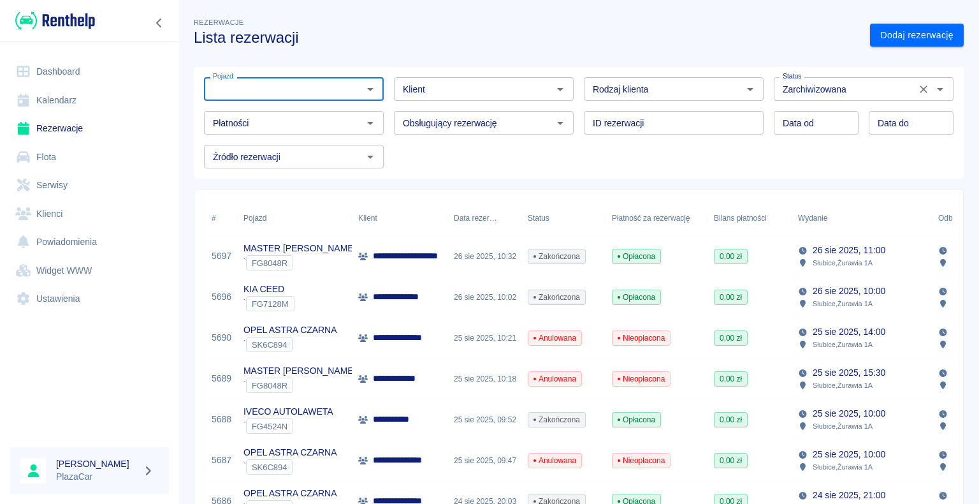
click at [918, 87] on icon "Wyczyść" at bounding box center [924, 89] width 13 height 13
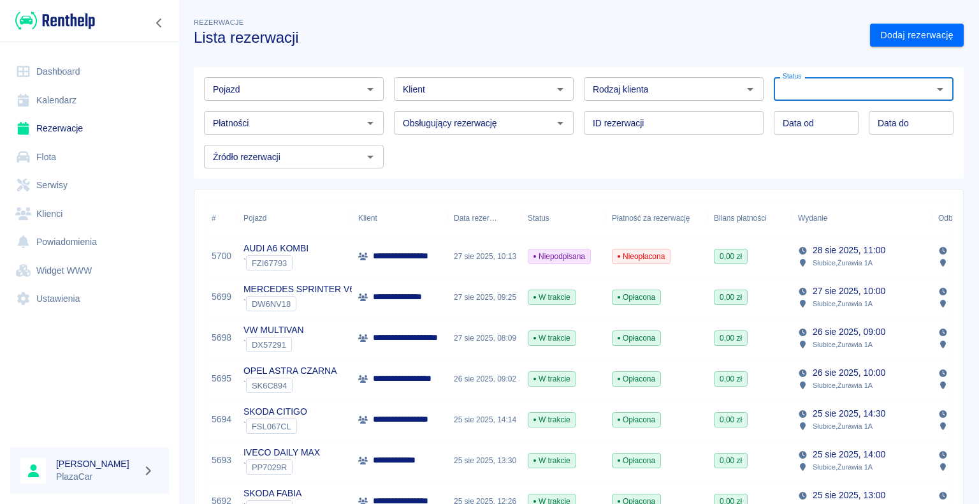
click at [429, 24] on div "Rezerwacje Lista rezerwacji" at bounding box center [522, 25] width 677 height 41
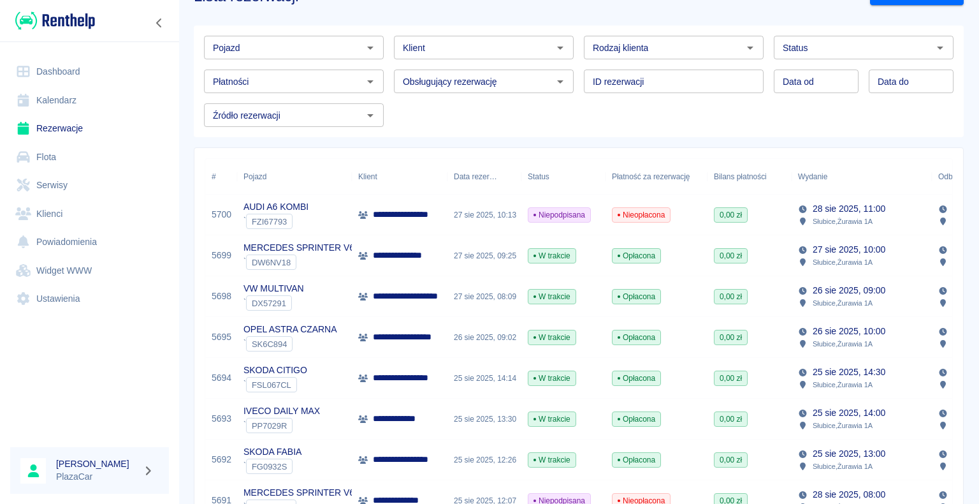
scroll to position [64, 0]
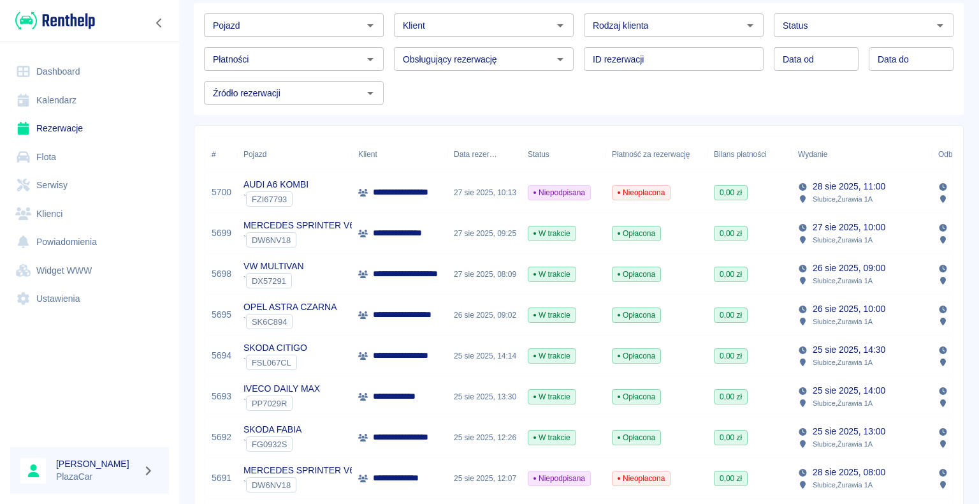
click at [747, 24] on icon "Otwórz" at bounding box center [750, 25] width 6 height 3
click at [682, 53] on li "Osoba prywatna" at bounding box center [668, 52] width 177 height 21
type input "Osoba prywatna"
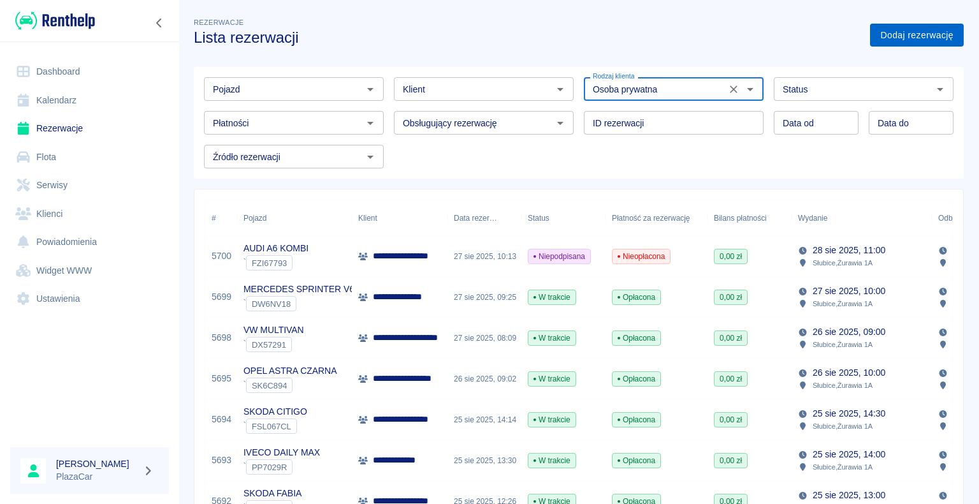
click at [877, 34] on link "Dodaj rezerwację" at bounding box center [917, 36] width 94 height 24
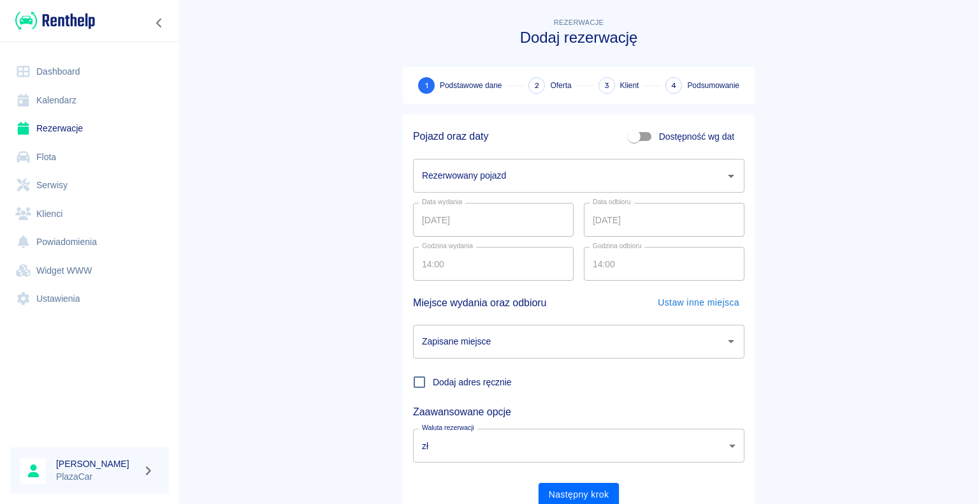
click at [724, 169] on icon "Otwórz" at bounding box center [731, 175] width 15 height 15
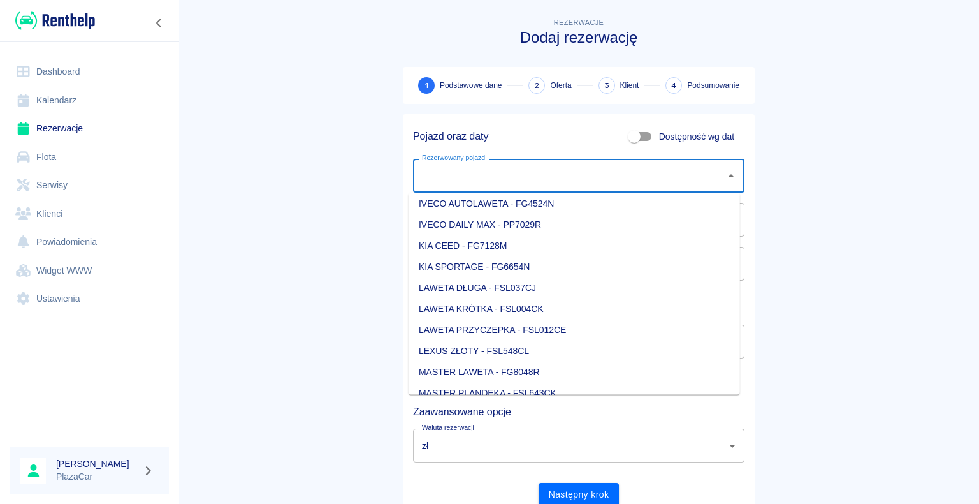
scroll to position [383, 0]
click at [605, 267] on li "IVECO AUTOLAWETA - FG4524N" at bounding box center [575, 267] width 332 height 21
type input "IVECO AUTOLAWETA - FG4524N"
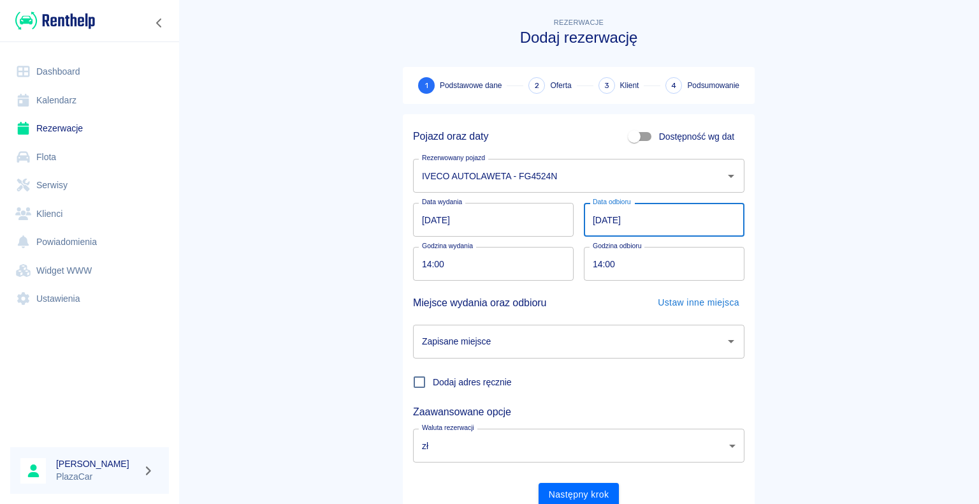
click at [597, 216] on input "[DATE]" at bounding box center [664, 220] width 161 height 34
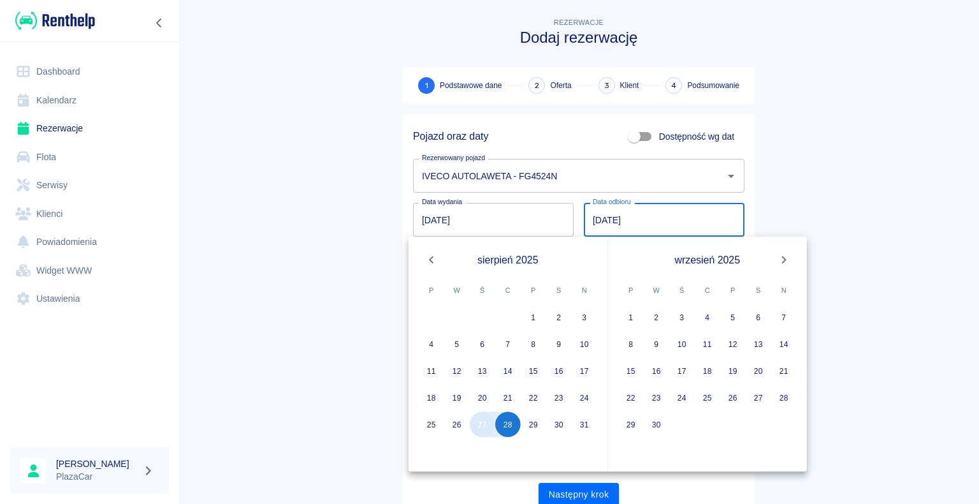
click at [481, 427] on button "27" at bounding box center [483, 424] width 26 height 26
click at [486, 421] on button "27" at bounding box center [483, 424] width 26 height 26
type input "[DATE]"
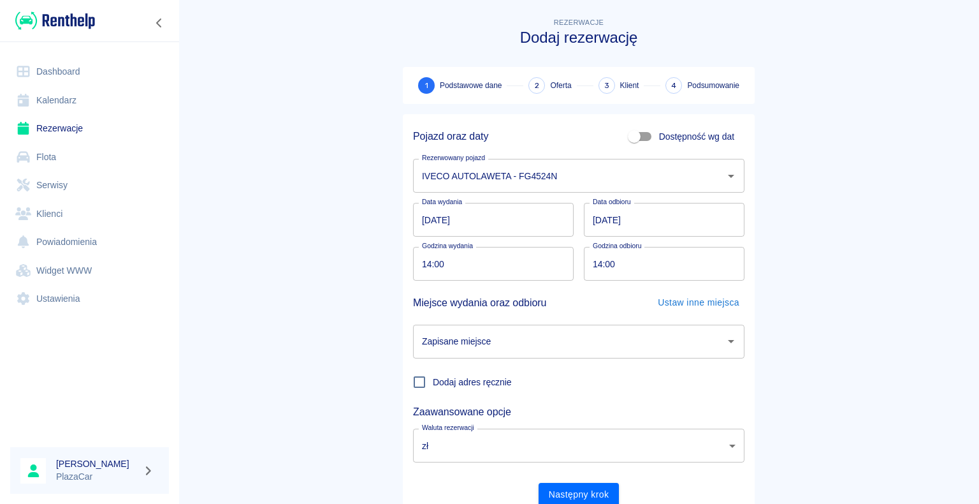
click at [599, 263] on input "14:00" at bounding box center [660, 264] width 152 height 34
click at [727, 339] on icon "Otwórz" at bounding box center [731, 340] width 15 height 15
type input "22:00"
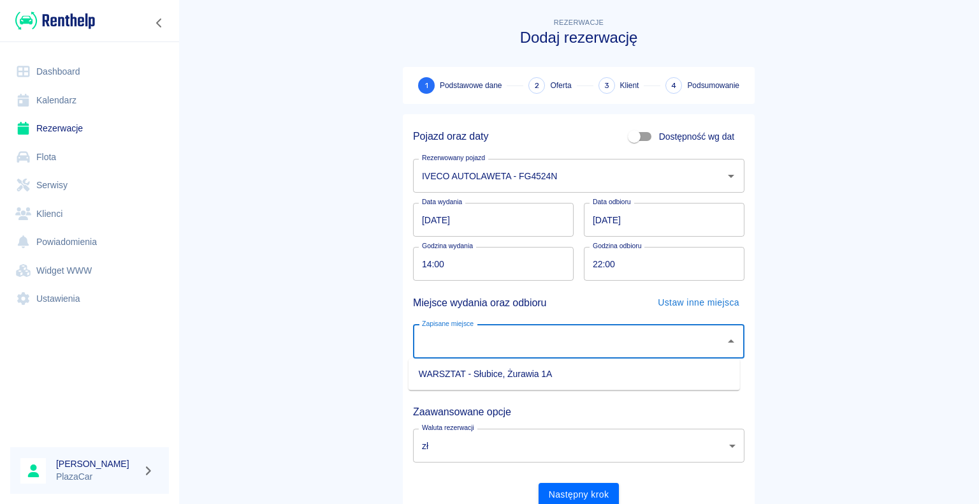
click at [692, 373] on li "WARSZTAT - Słubice, Żurawia 1A" at bounding box center [575, 373] width 332 height 21
type input "WARSZTAT - Słubice, Żurawia 1A"
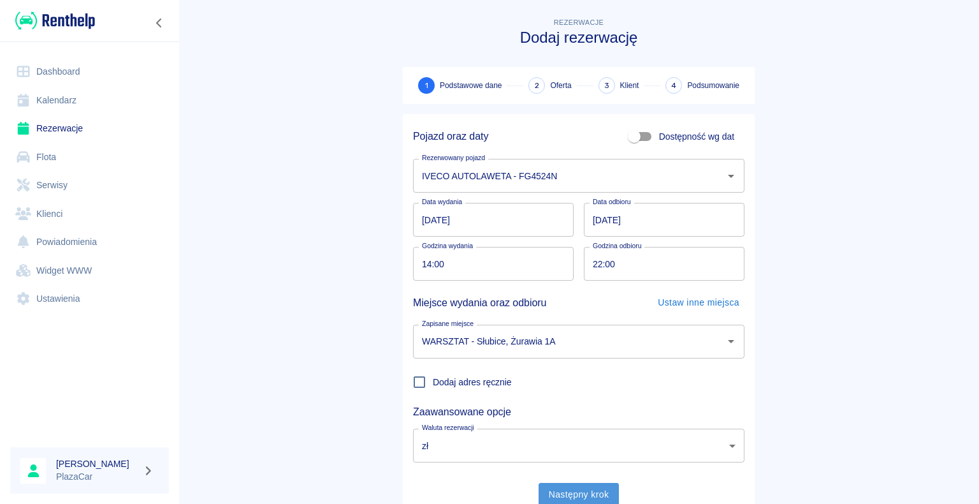
click at [567, 493] on button "Następny krok" at bounding box center [579, 495] width 81 height 24
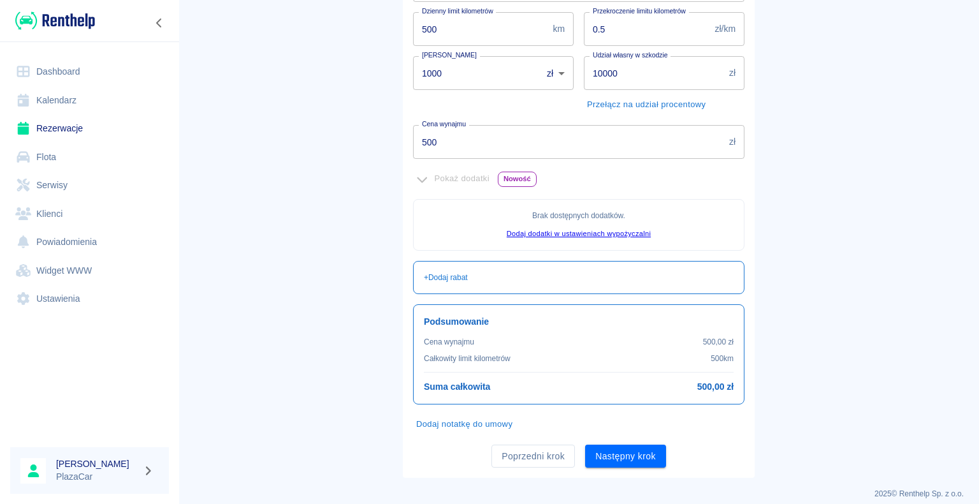
scroll to position [231, 0]
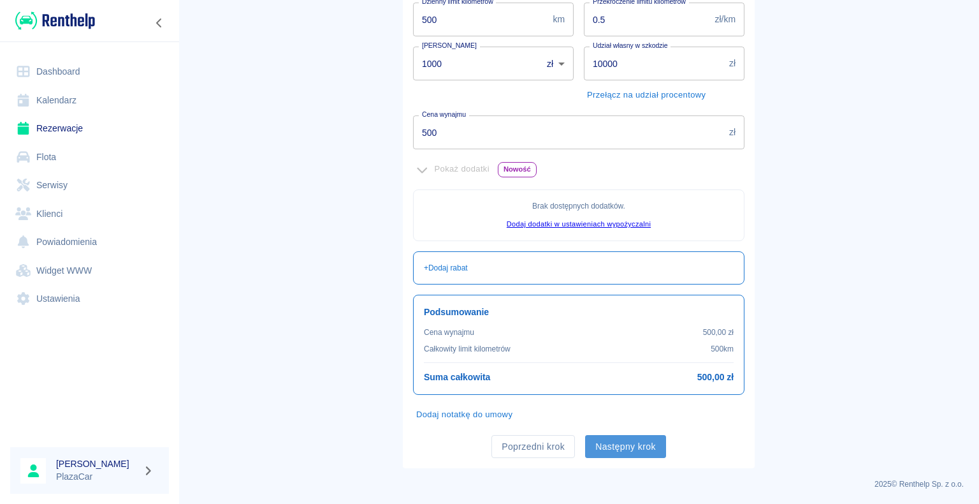
click at [624, 445] on button "Następny krok" at bounding box center [625, 447] width 81 height 24
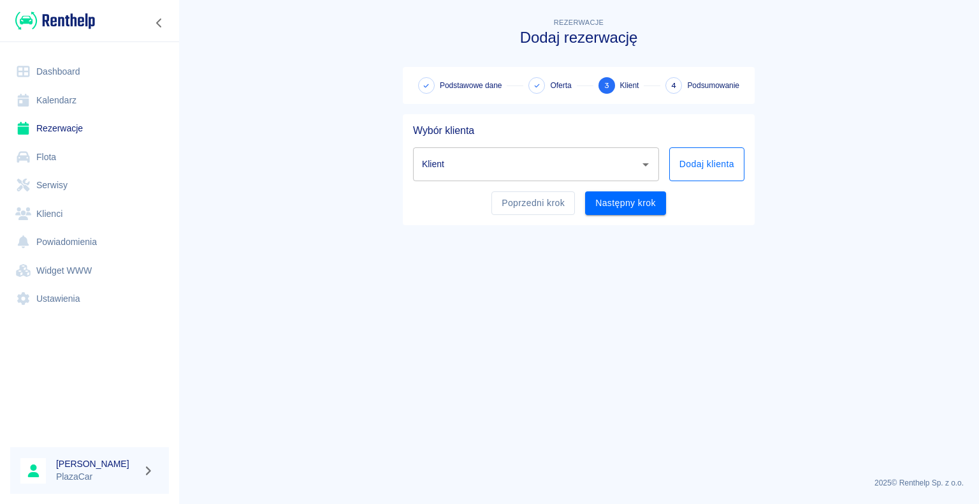
click at [691, 162] on button "Dodaj klienta" at bounding box center [707, 164] width 75 height 34
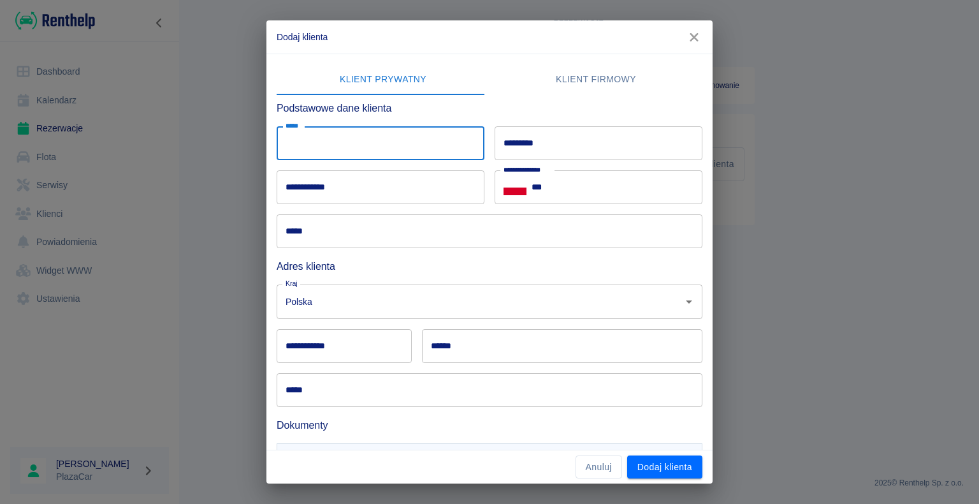
click at [302, 142] on input "*****" at bounding box center [381, 143] width 208 height 34
type input "*******"
click at [549, 141] on input "*********" at bounding box center [599, 143] width 208 height 34
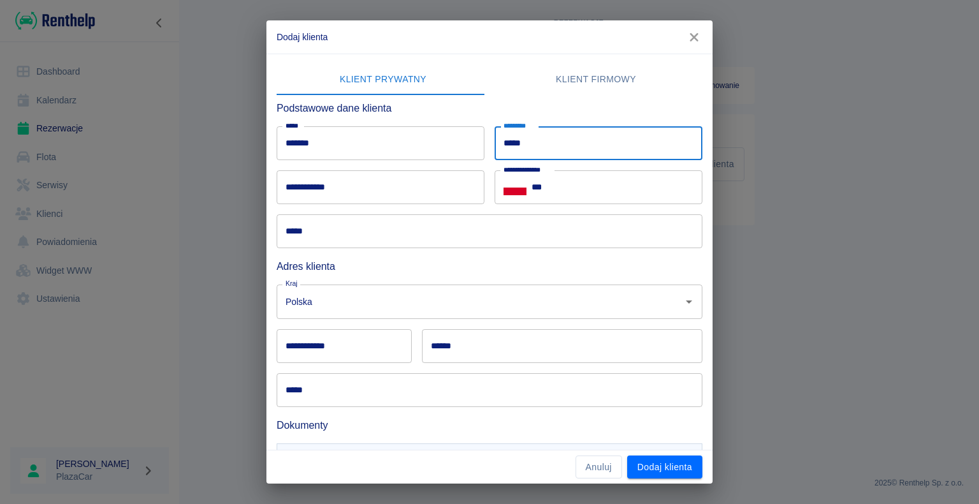
type input "*****"
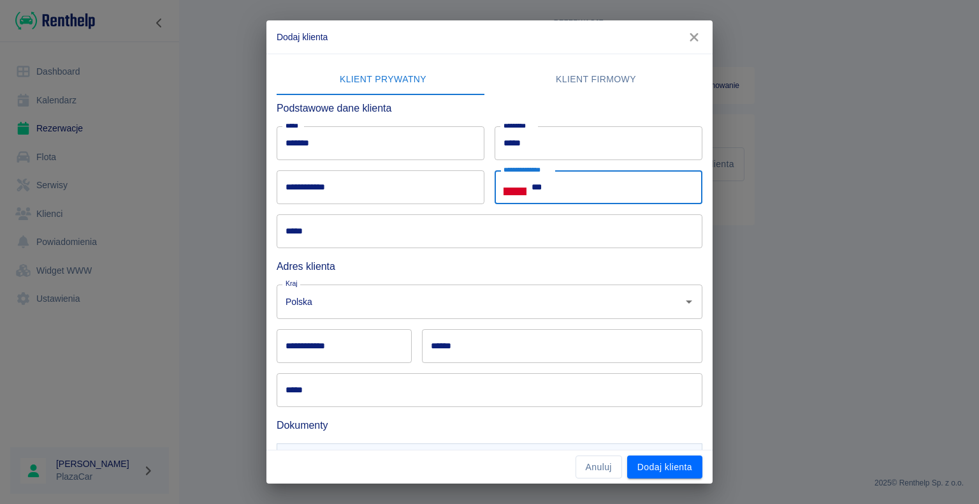
click at [540, 187] on input "***" at bounding box center [617, 187] width 171 height 34
type input "**********"
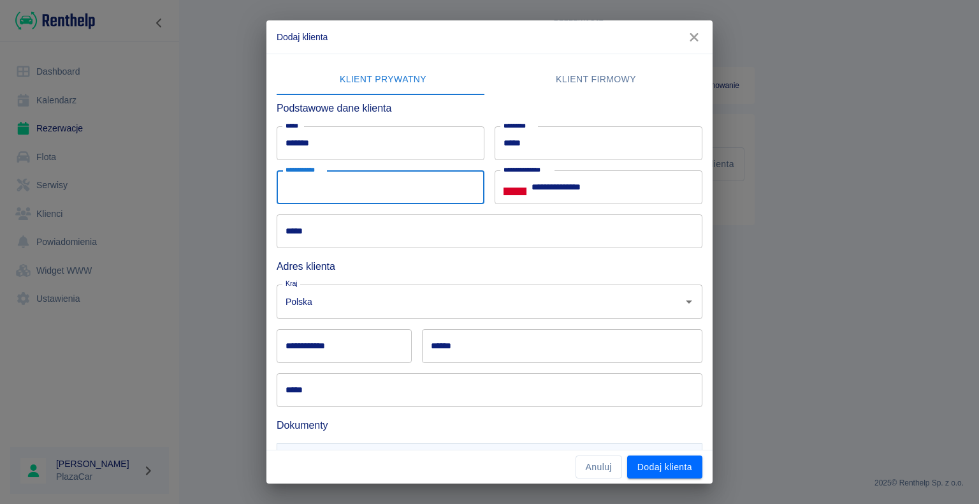
click at [321, 187] on input "**********" at bounding box center [381, 187] width 208 height 34
type input "**********"
type input "******"
type input "********"
type input "**********"
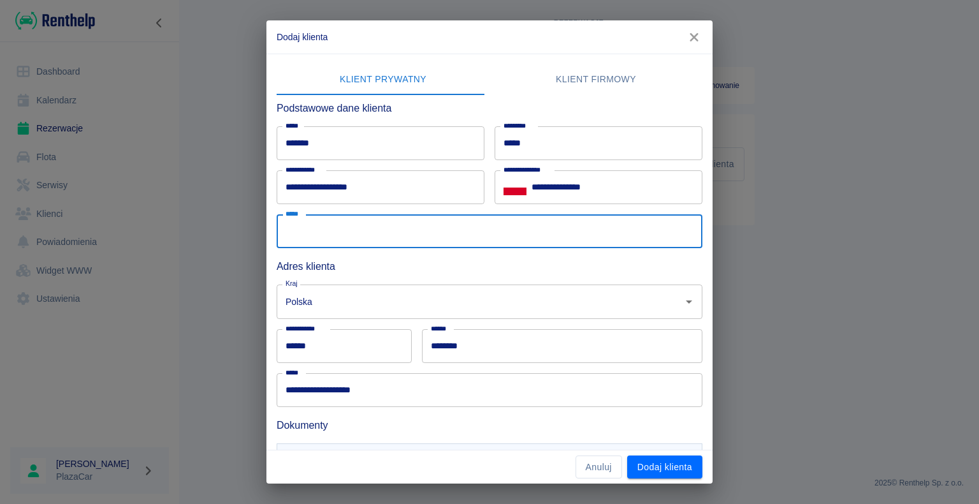
click at [305, 233] on input "*****" at bounding box center [490, 231] width 426 height 34
type input "*********"
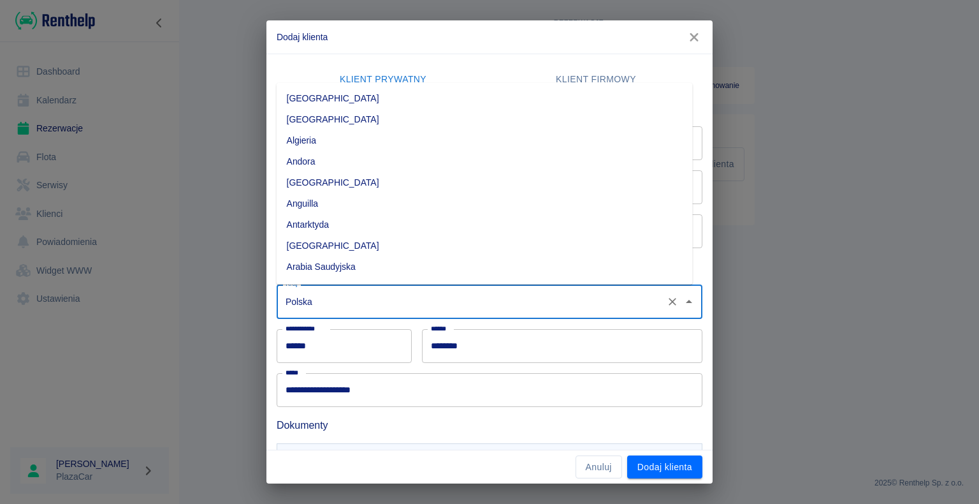
click at [326, 306] on input "Polska" at bounding box center [471, 301] width 379 height 22
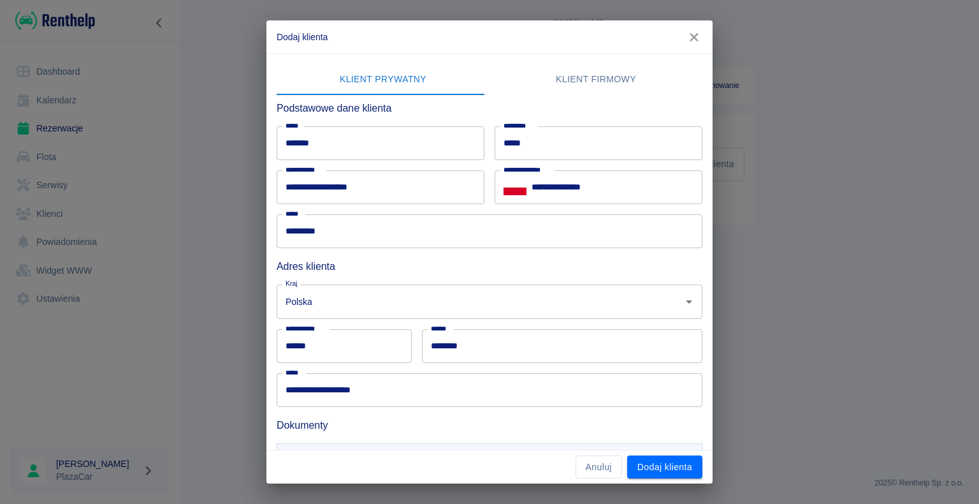
click at [221, 270] on div "**********" at bounding box center [489, 252] width 979 height 504
click at [314, 346] on input "******" at bounding box center [344, 346] width 135 height 34
type input "******"
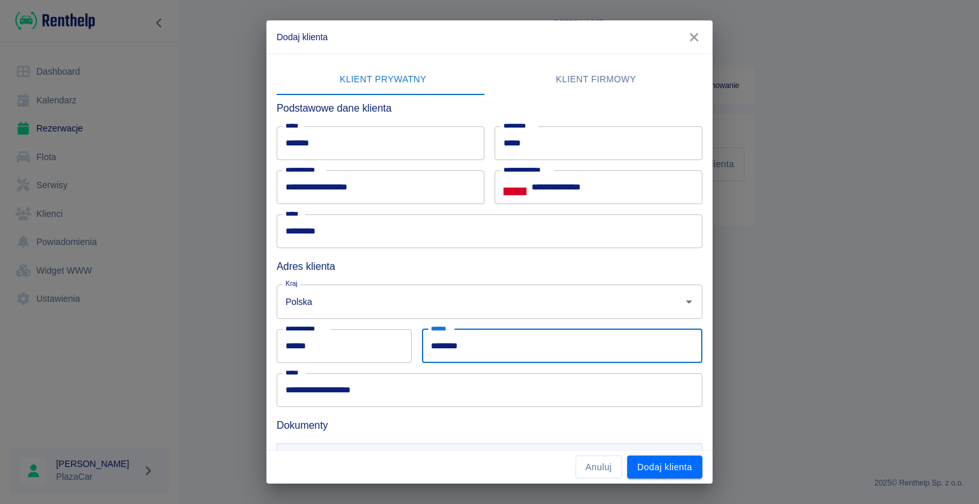
click at [460, 345] on input "********" at bounding box center [562, 346] width 281 height 34
type input "*"
type input "******"
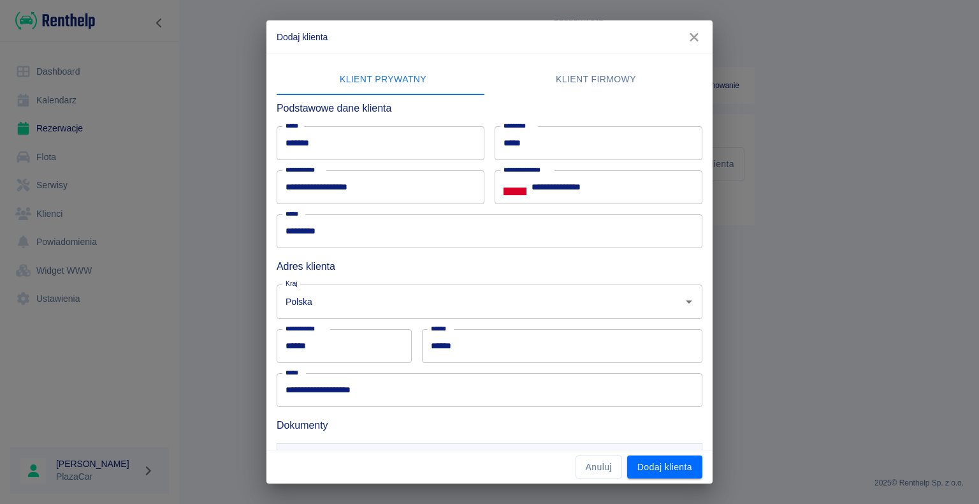
click at [226, 335] on div "**********" at bounding box center [489, 252] width 979 height 504
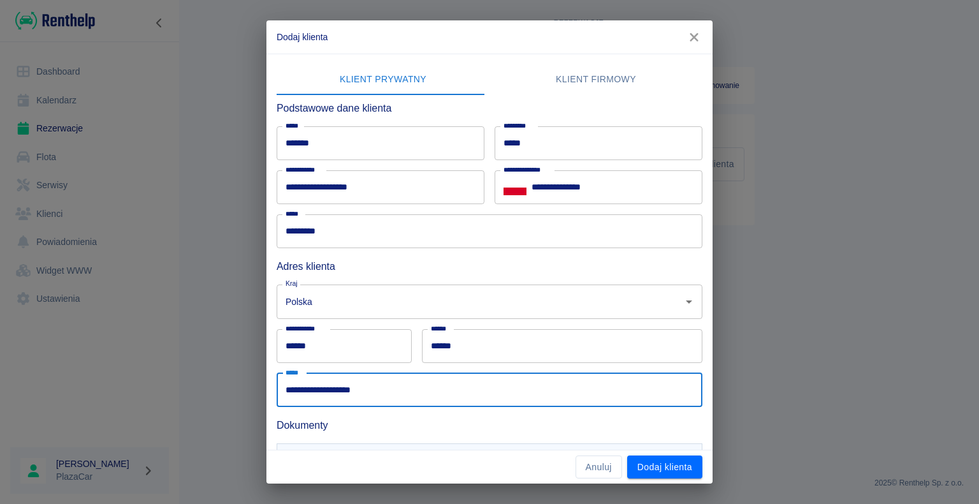
click at [365, 391] on input "**********" at bounding box center [490, 390] width 426 height 34
type input "*"
type input "**********"
drag, startPoint x: 160, startPoint y: 314, endPoint x: 176, endPoint y: 313, distance: 16.0
click at [168, 312] on div "**********" at bounding box center [489, 252] width 979 height 504
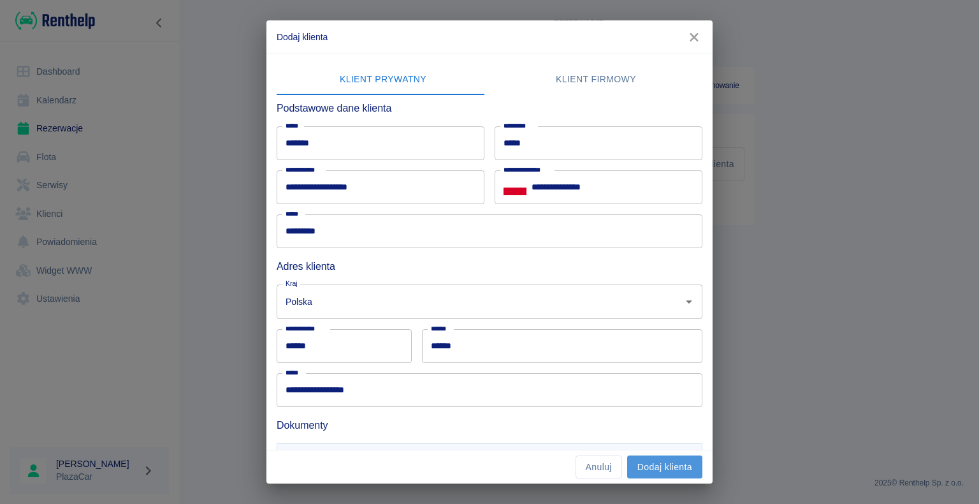
click at [658, 464] on button "Dodaj klienta" at bounding box center [664, 467] width 75 height 24
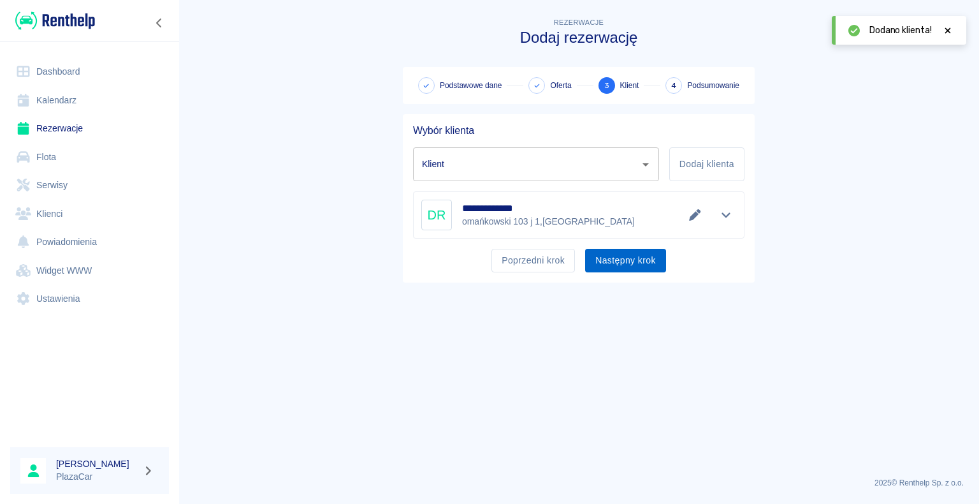
click at [613, 262] on button "Następny krok" at bounding box center [625, 261] width 81 height 24
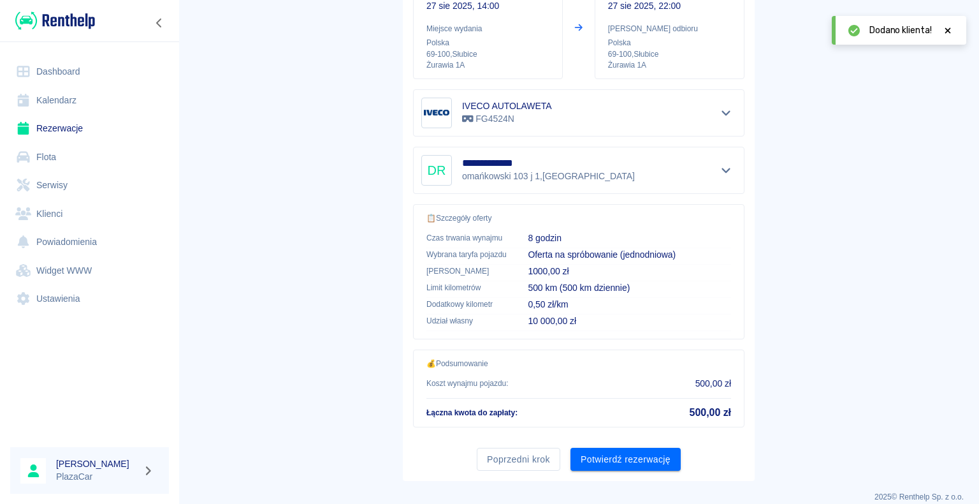
scroll to position [182, 0]
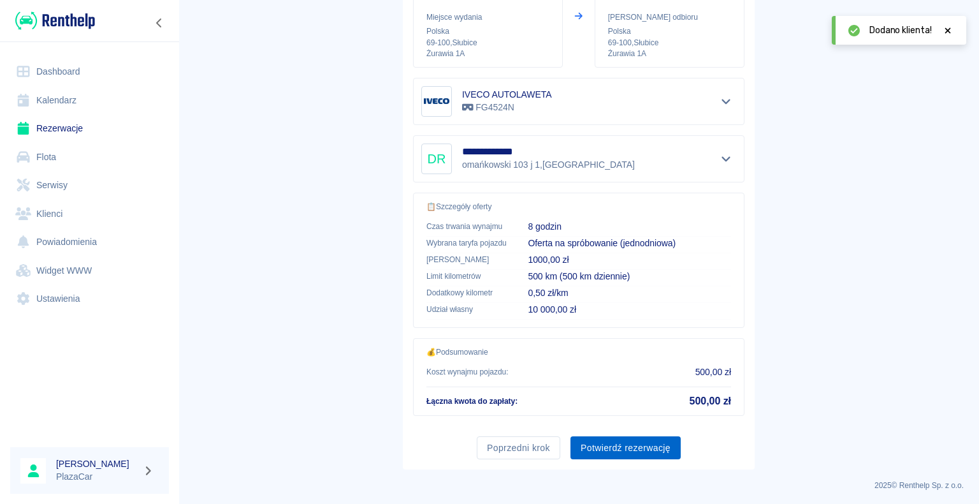
click at [625, 440] on button "Potwierdź rezerwację" at bounding box center [626, 448] width 110 height 24
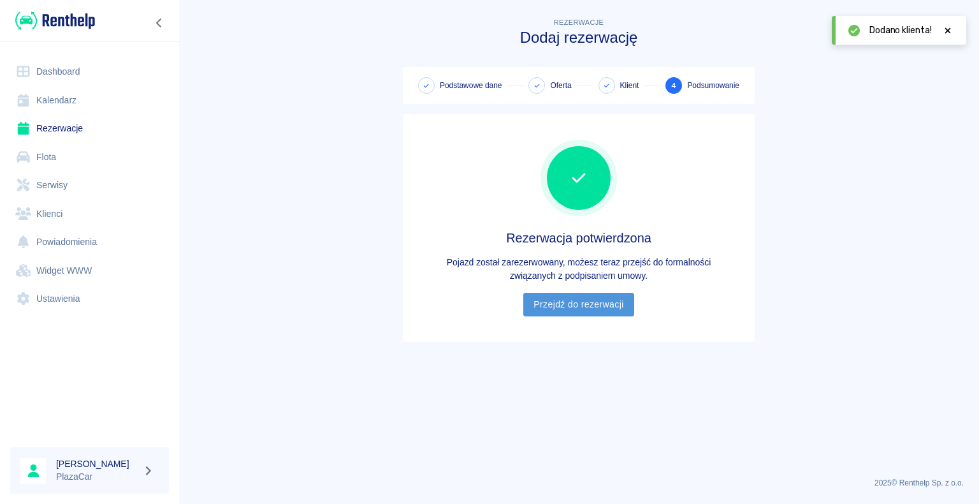
click at [582, 304] on link "Przejdź do rezerwacji" at bounding box center [579, 305] width 110 height 24
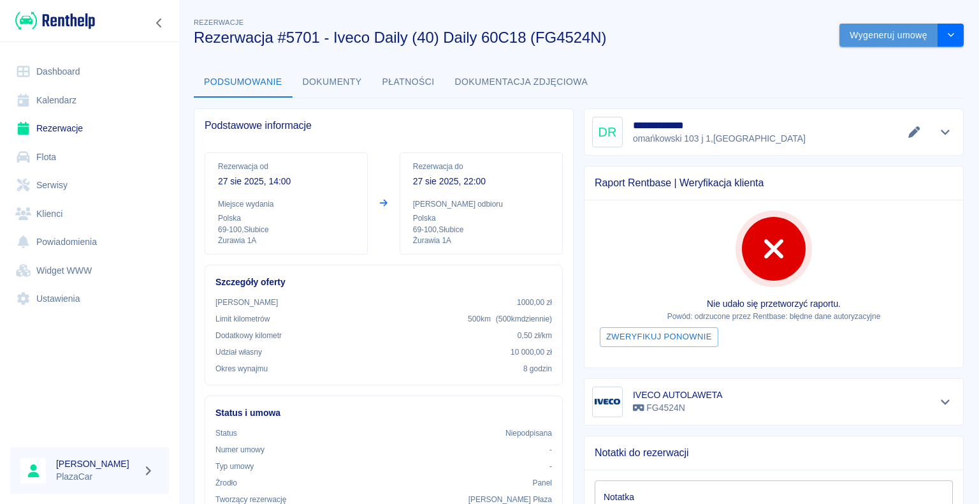
click at [879, 32] on button "Wygeneruj umowę" at bounding box center [889, 36] width 99 height 24
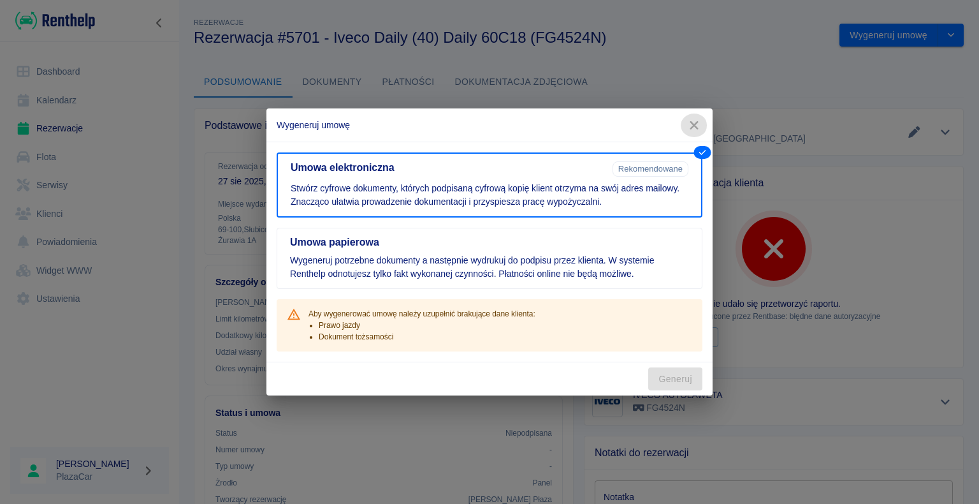
click at [698, 122] on icon "button" at bounding box center [694, 125] width 8 height 8
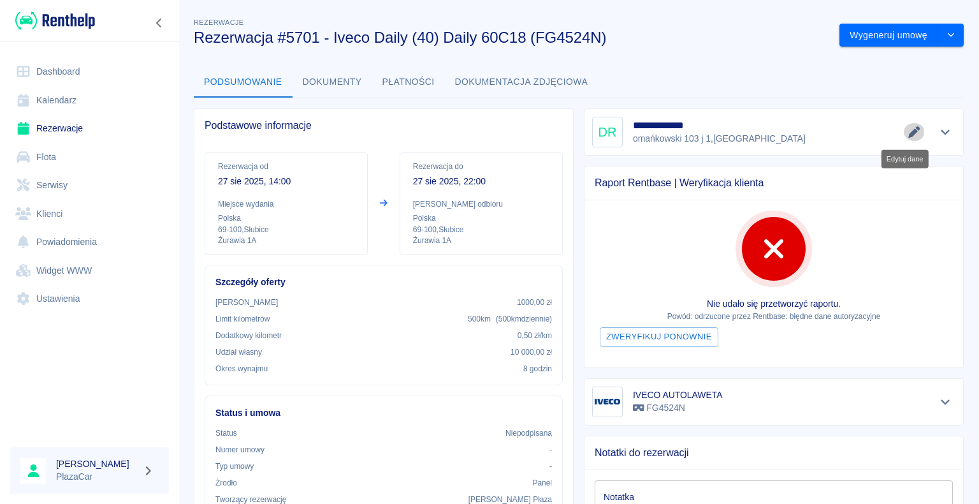
click at [907, 129] on icon "Edytuj dane" at bounding box center [914, 131] width 15 height 11
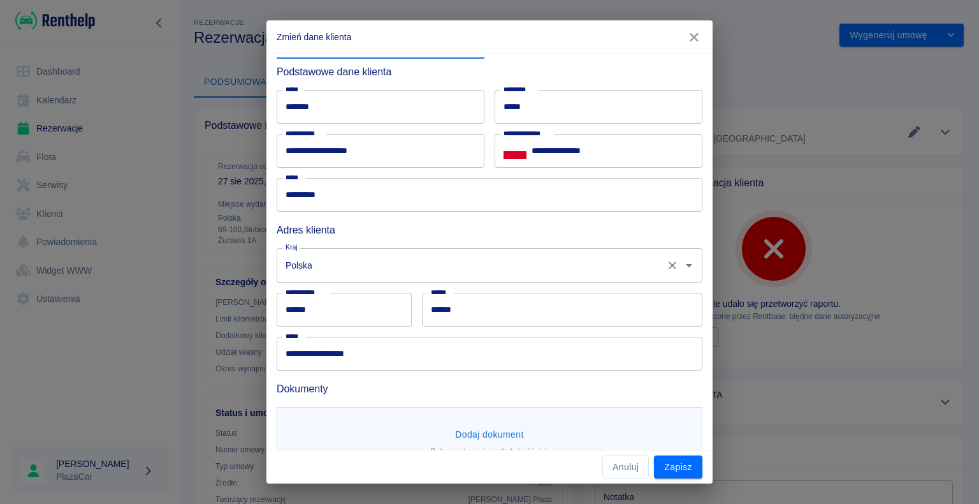
scroll to position [70, 0]
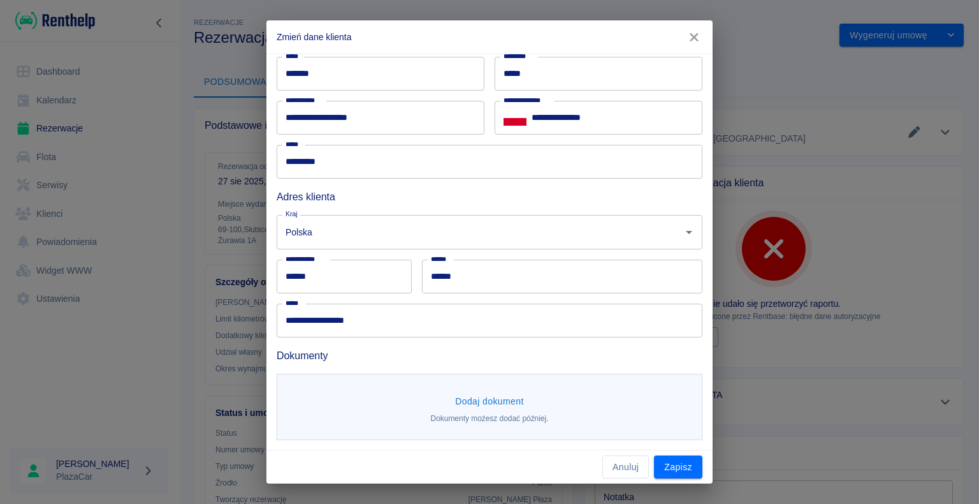
click at [476, 399] on button "Dodaj dokument" at bounding box center [489, 402] width 79 height 24
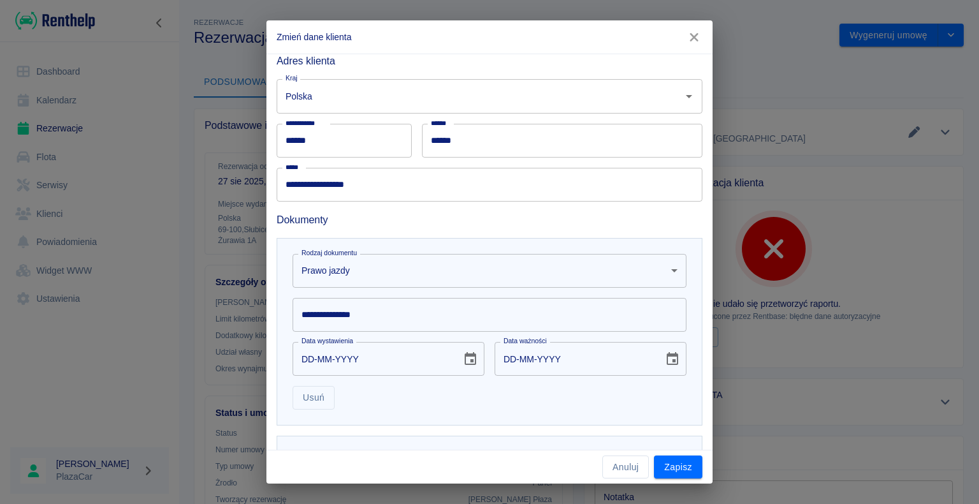
scroll to position [255, 0]
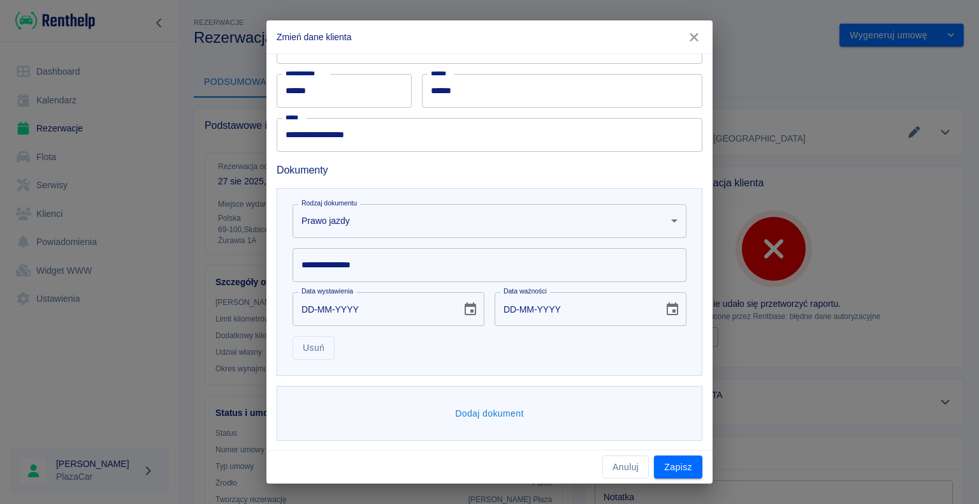
click at [316, 309] on input "DD-MM-YYYY" at bounding box center [373, 309] width 160 height 34
type input "27-09-0002"
type input "27-09-0012"
type input "27-09-0020"
type input "27-09-0030"
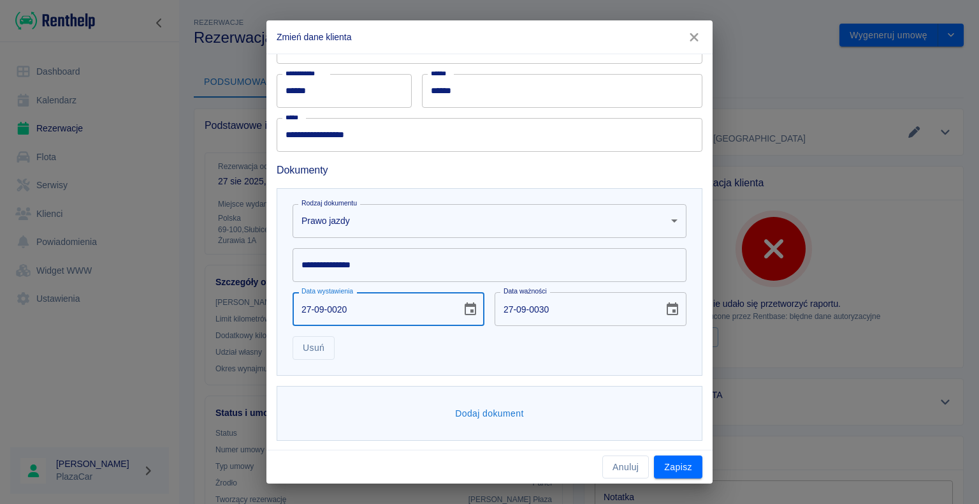
type input "27-09-0202"
type input "27-09-0212"
type input "[DATE]"
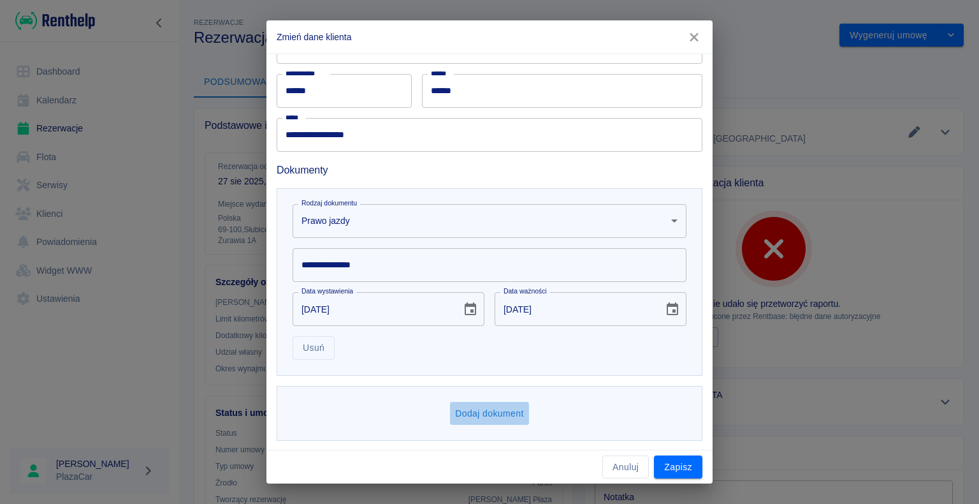
click at [486, 408] on button "Dodaj dokument" at bounding box center [489, 414] width 79 height 24
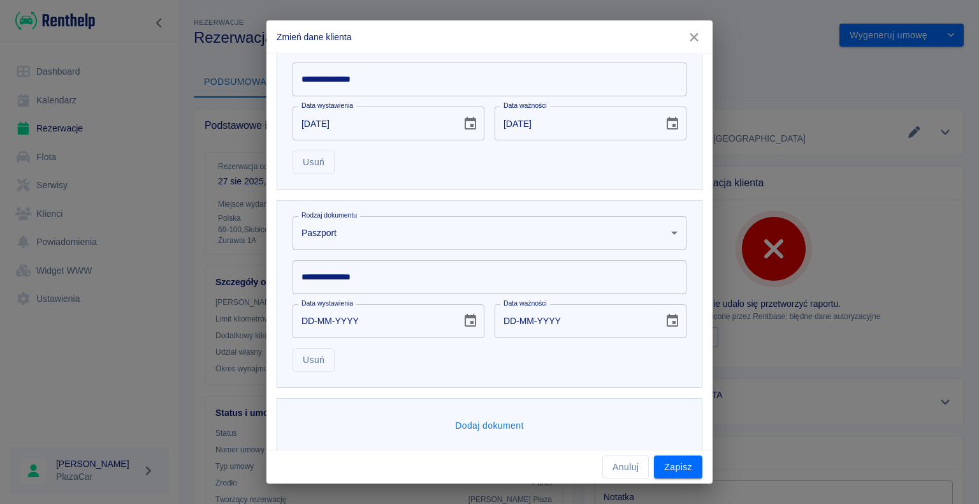
scroll to position [446, 0]
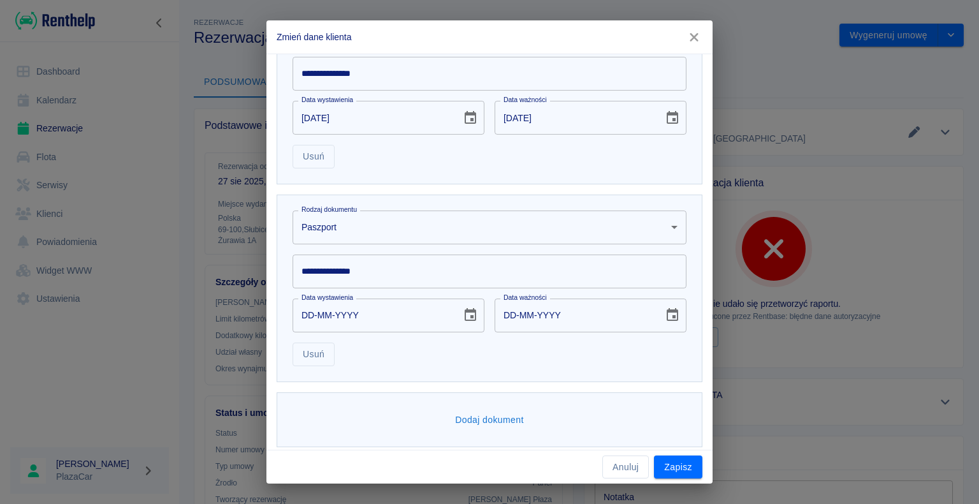
click at [664, 228] on body "Używamy plików Cookies, by zapewnić Ci najlepsze możliwe doświadczenie. Aby dow…" at bounding box center [489, 252] width 979 height 504
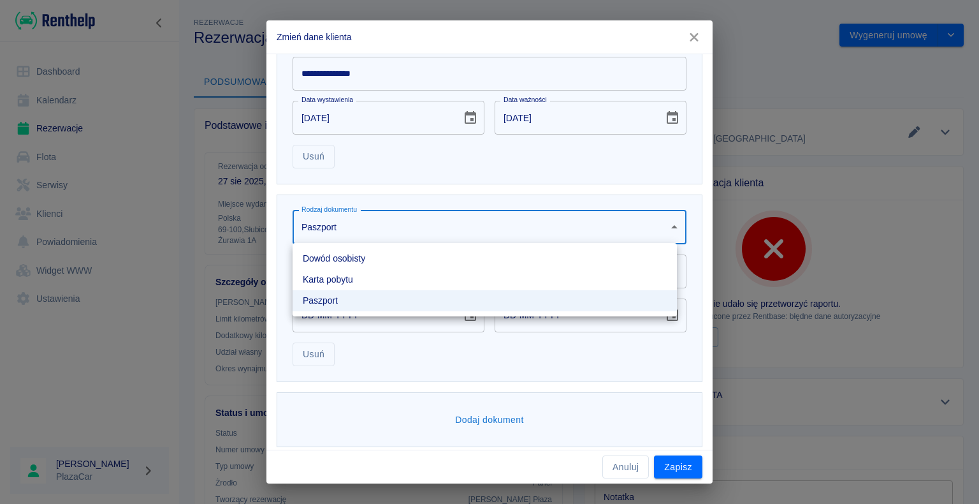
click at [626, 251] on li "Dowód osobisty" at bounding box center [485, 258] width 385 height 21
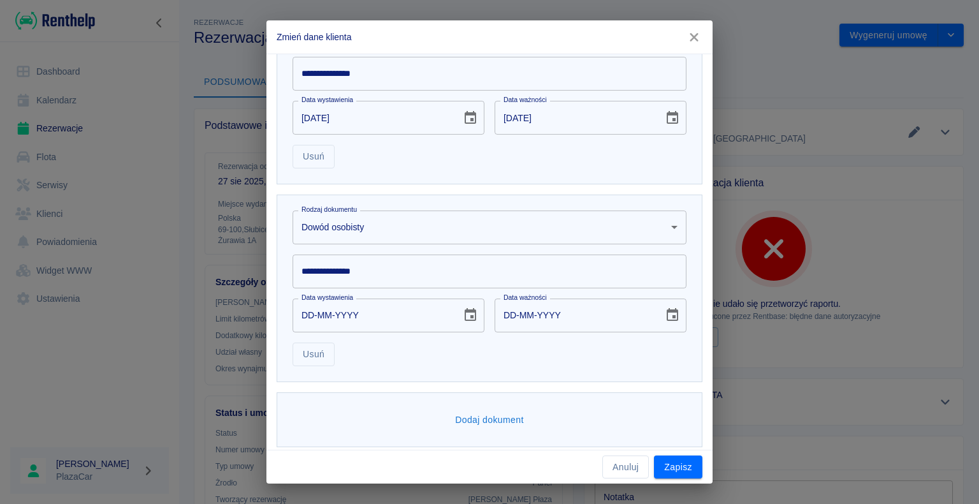
click at [279, 281] on div "**********" at bounding box center [490, 287] width 426 height 187
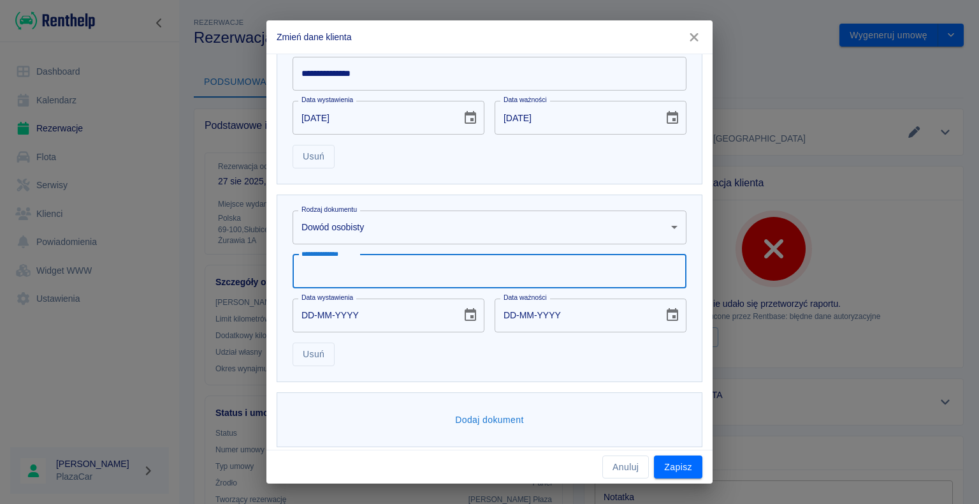
click at [308, 272] on input "**********" at bounding box center [490, 271] width 394 height 34
type input "*********"
click at [314, 309] on input "DD-MM-YYYY" at bounding box center [373, 315] width 160 height 34
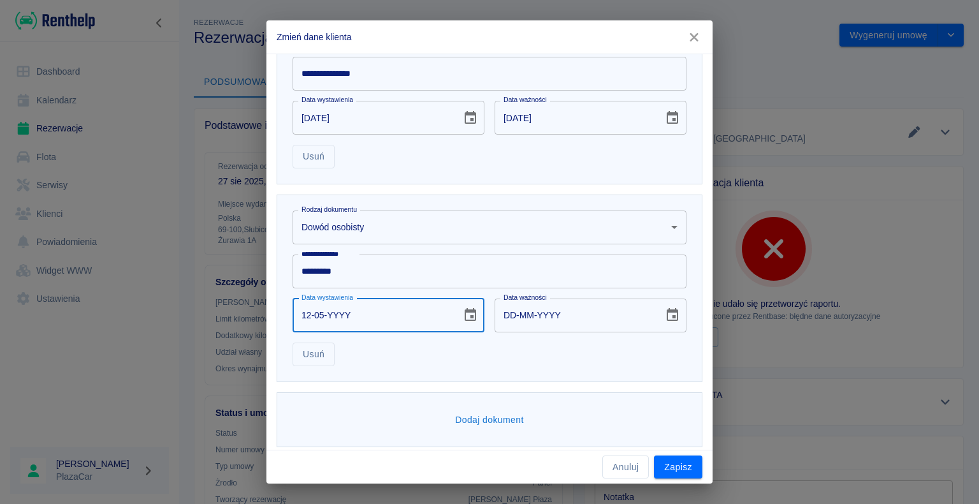
type input "12-05-0002"
type input "12-05-0012"
type input "12-05-0020"
type input "12-05-0030"
type input "12-05-0202"
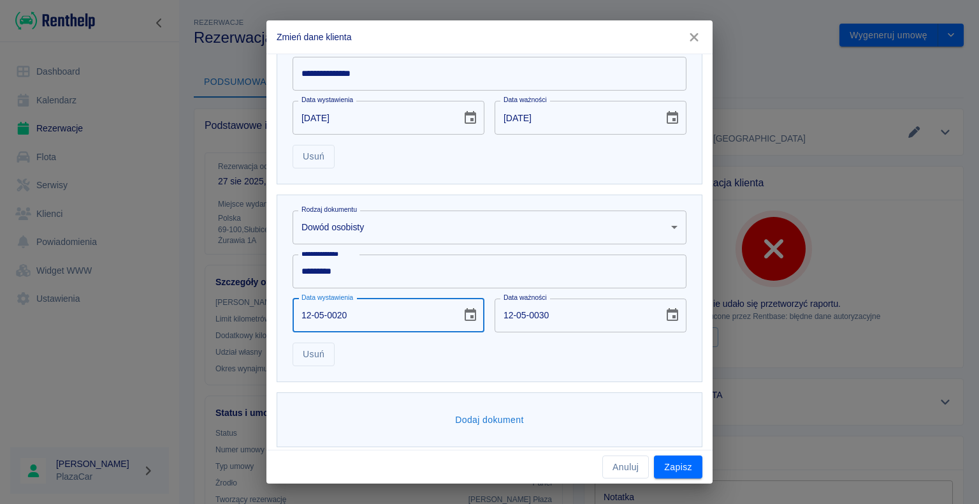
type input "12-05-0212"
type input "[DATE]"
click at [535, 314] on input "[DATE]" at bounding box center [575, 315] width 160 height 34
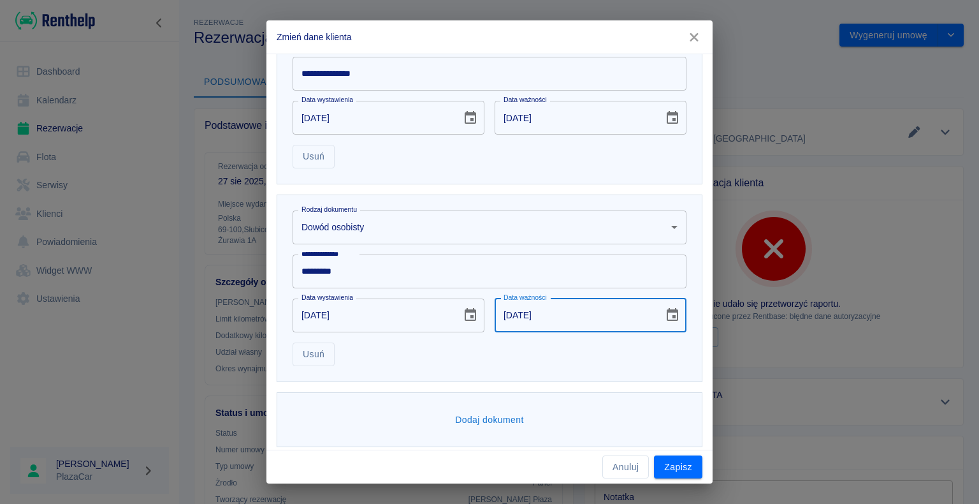
click at [506, 312] on input "[DATE]" at bounding box center [575, 315] width 160 height 34
type input "[DATE]"
click at [678, 470] on button "Zapisz" at bounding box center [678, 467] width 48 height 24
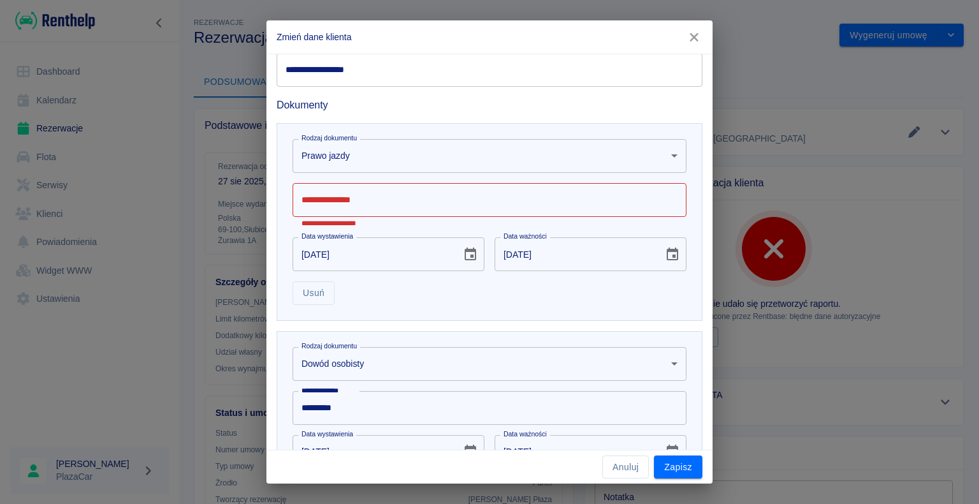
scroll to position [319, 0]
click at [321, 198] on input "**********" at bounding box center [490, 201] width 394 height 34
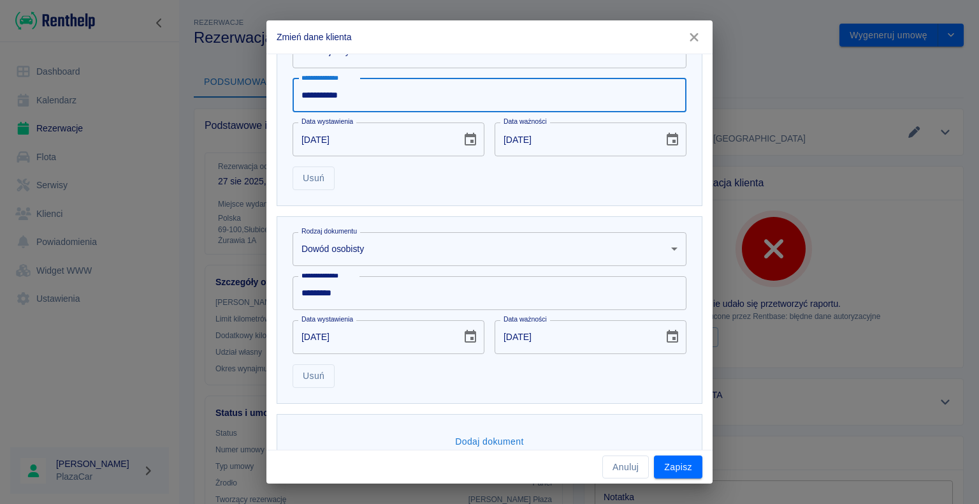
scroll to position [446, 0]
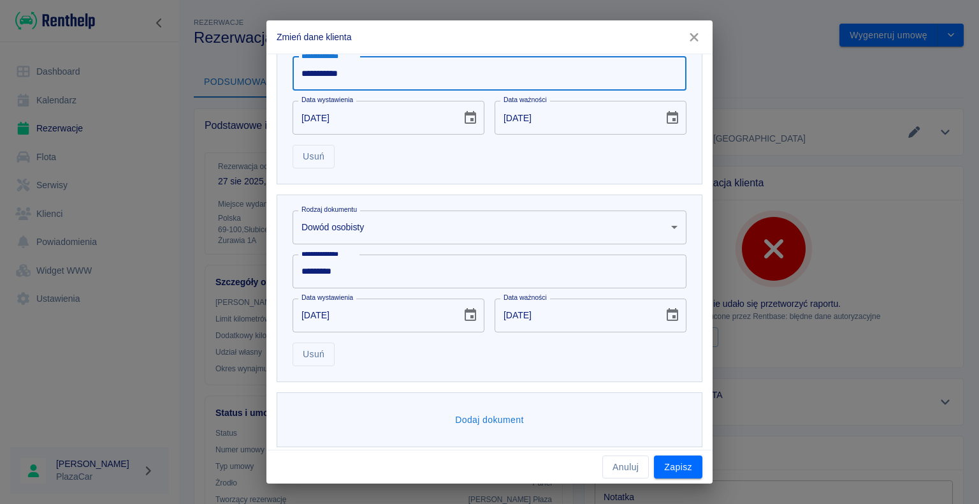
type input "**********"
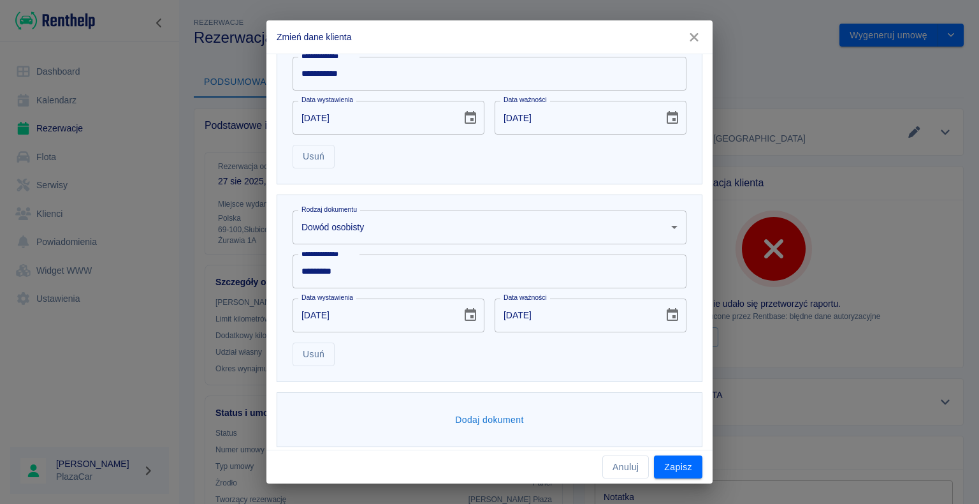
click at [856, 196] on div "**********" at bounding box center [489, 252] width 979 height 504
click at [680, 465] on button "Zapisz" at bounding box center [678, 467] width 48 height 24
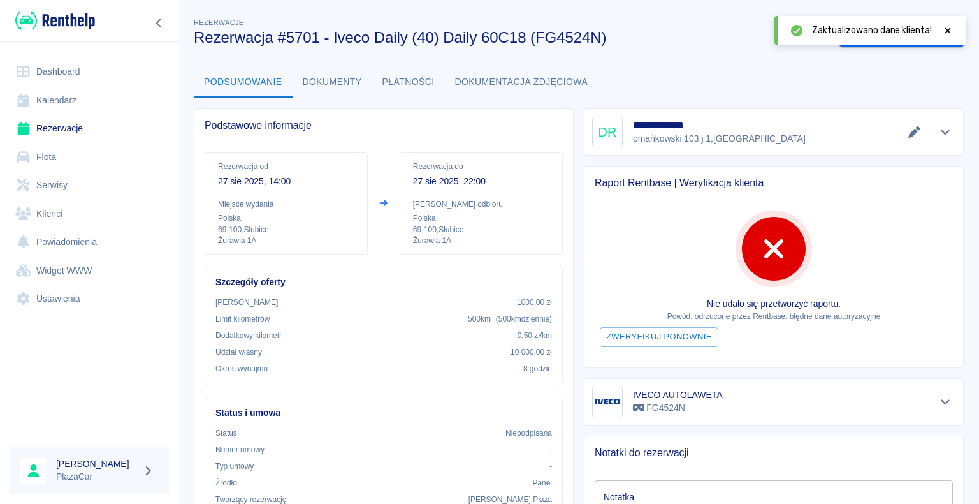
click at [946, 27] on icon at bounding box center [949, 30] width 6 height 6
click at [859, 34] on button "Wygeneruj umowę" at bounding box center [889, 36] width 99 height 24
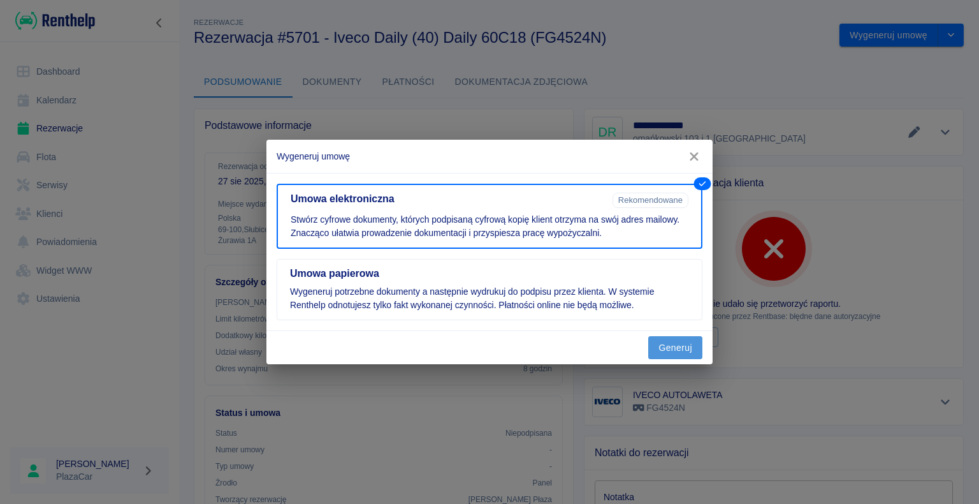
click at [680, 346] on button "Generuj" at bounding box center [675, 348] width 54 height 24
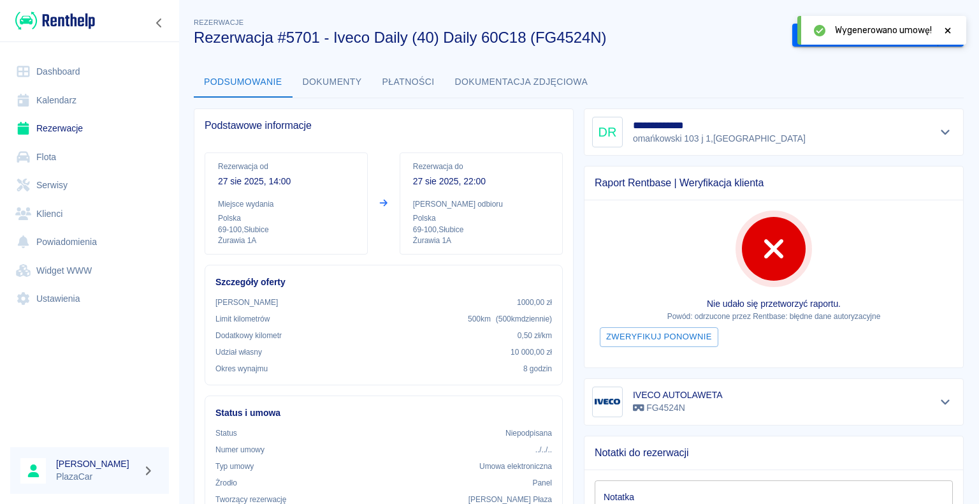
click at [950, 29] on icon at bounding box center [949, 30] width 6 height 6
click at [863, 34] on button "Podpisz umowę elektroniczną" at bounding box center [866, 36] width 146 height 24
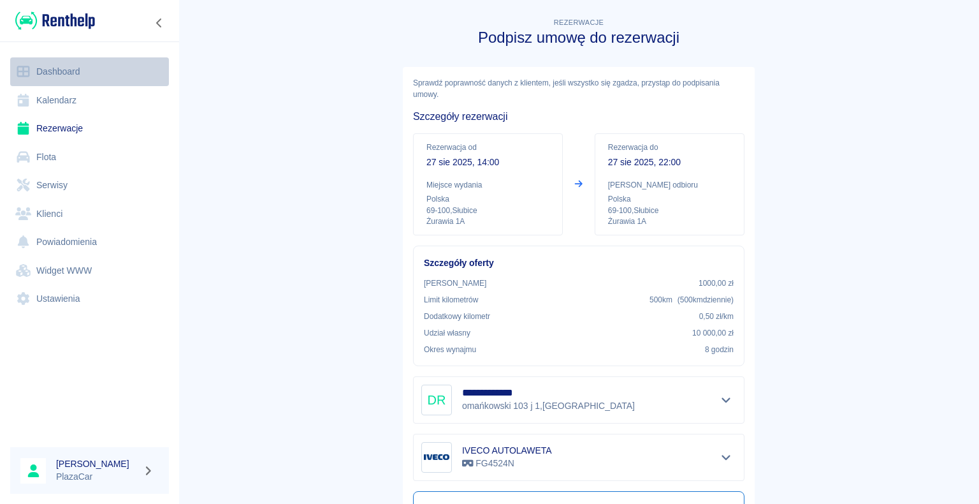
click at [59, 68] on link "Dashboard" at bounding box center [89, 71] width 159 height 29
